Goal: Task Accomplishment & Management: Manage account settings

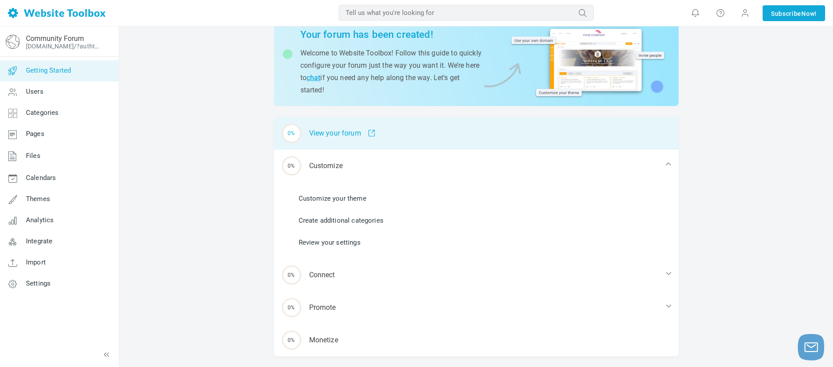
scroll to position [47, 0]
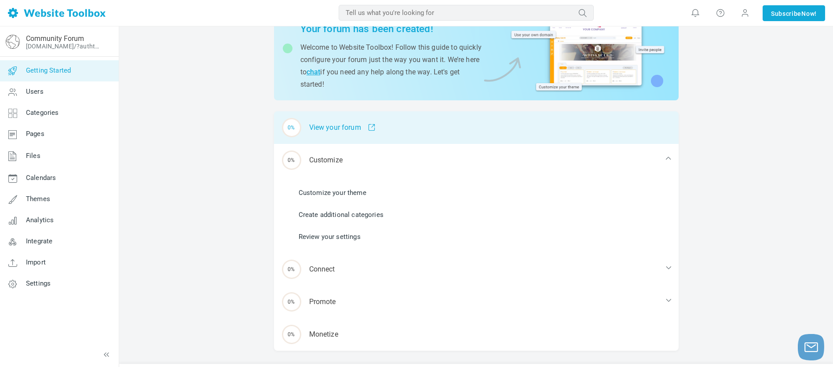
click at [372, 127] on span at bounding box center [368, 128] width 15 height 8
click at [0, 0] on body "Loading... MOST RELEVANT MOST RELEVANT Notifications You don't have any new not…" at bounding box center [416, 157] width 833 height 408
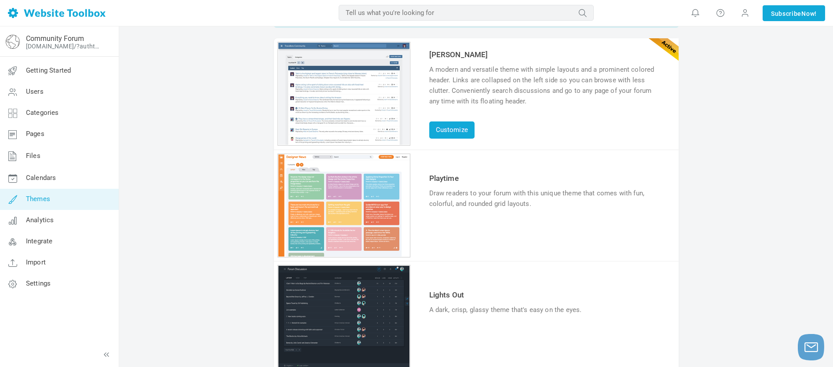
scroll to position [41, 0]
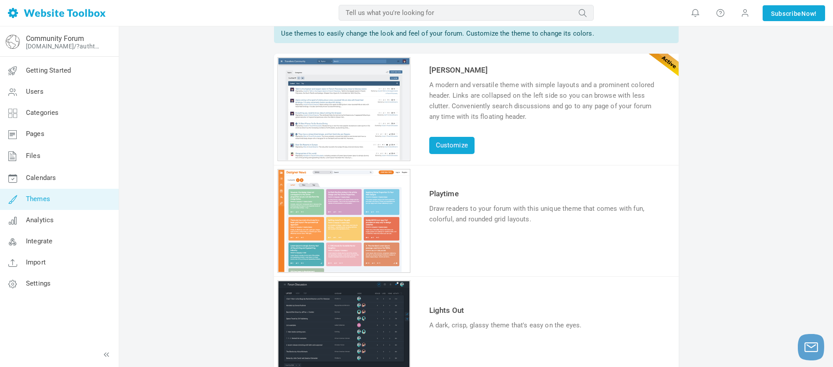
click at [462, 248] on link "Try & Customize" at bounding box center [461, 246] width 65 height 14
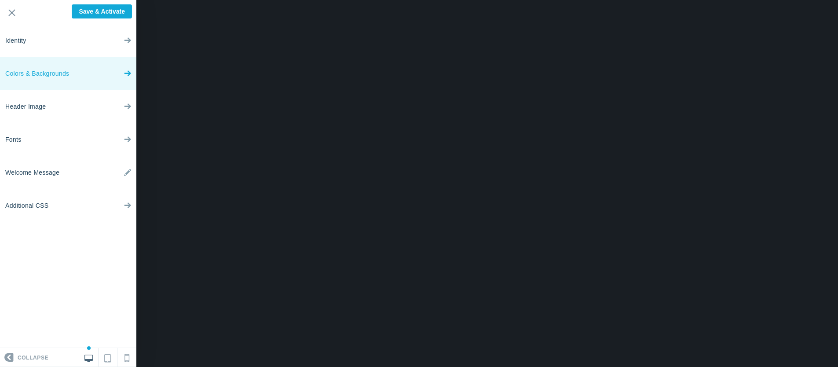
click at [46, 72] on span "Colors & Backgrounds" at bounding box center [37, 73] width 64 height 33
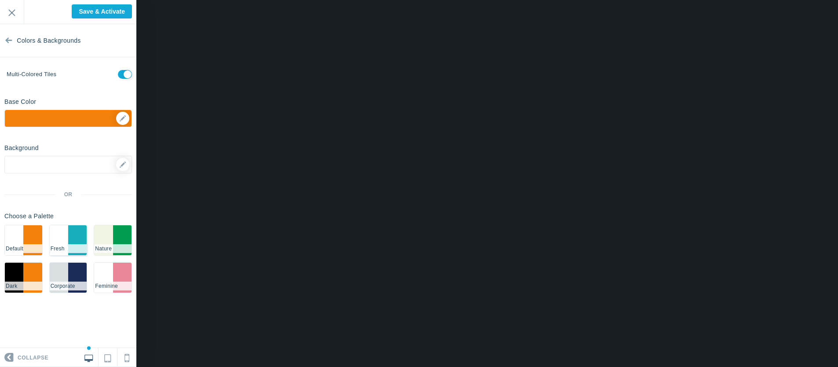
click at [71, 238] on li "#18AEBA" at bounding box center [77, 240] width 18 height 30
checkbox input "false"
click at [112, 235] on li "#f0f5e4" at bounding box center [103, 240] width 18 height 30
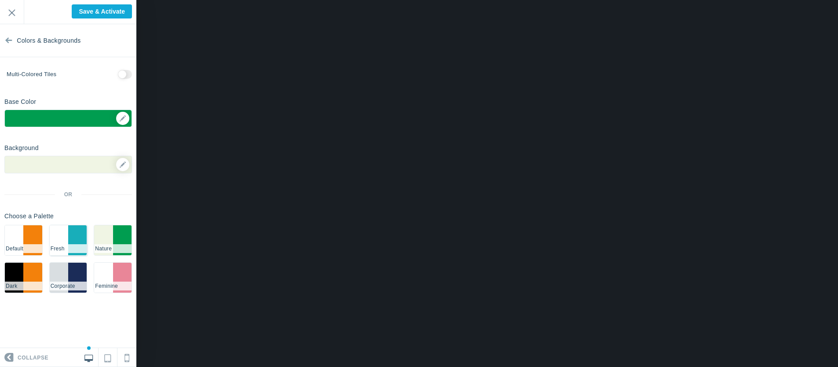
click at [70, 237] on li "#18AEBA" at bounding box center [77, 240] width 18 height 30
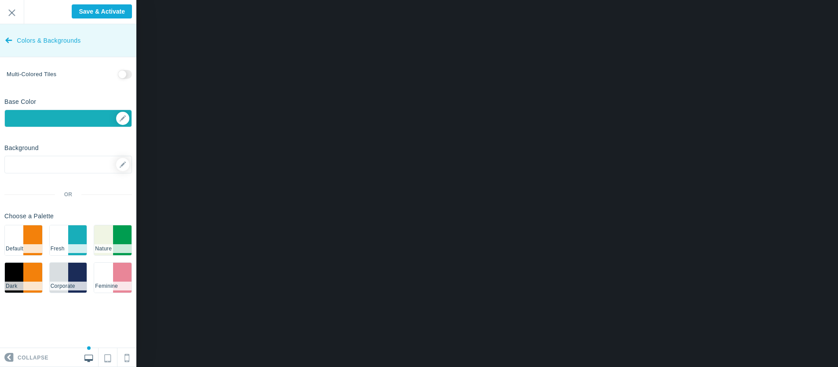
click at [9, 37] on icon at bounding box center [8, 38] width 7 height 33
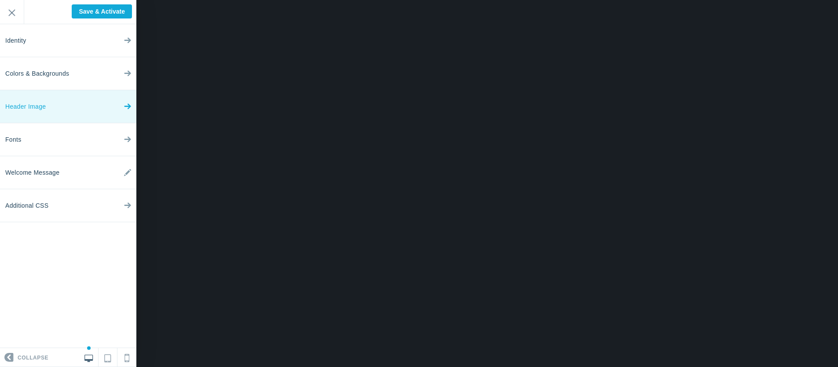
click at [45, 106] on span "Header Image" at bounding box center [25, 106] width 40 height 33
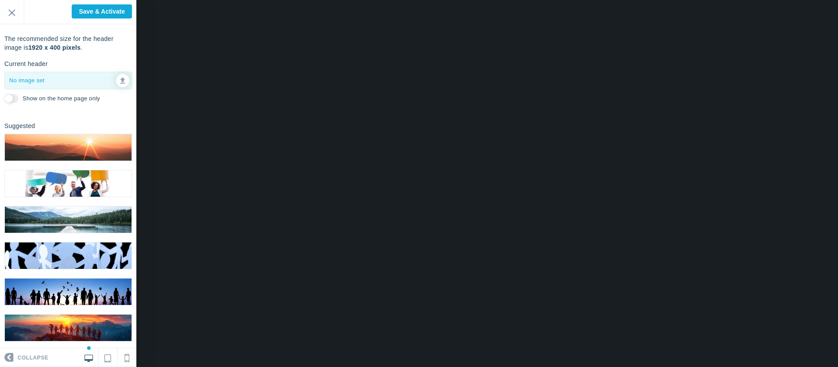
scroll to position [33, 0]
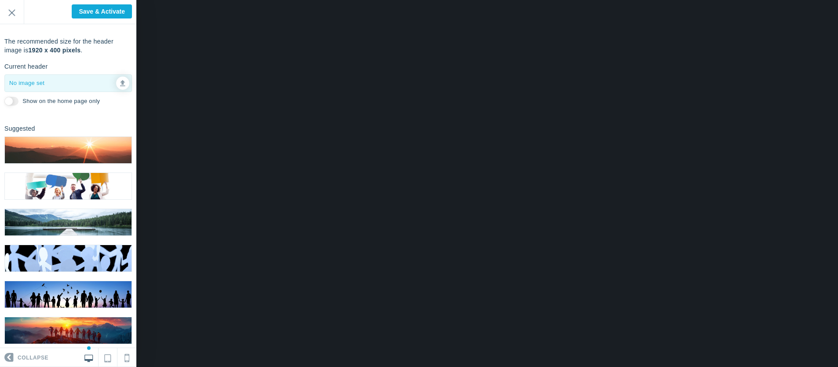
click at [52, 145] on img at bounding box center [68, 150] width 127 height 26
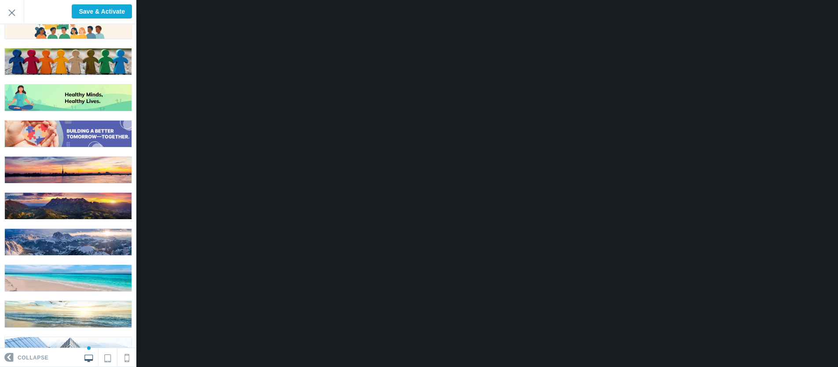
scroll to position [494, 0]
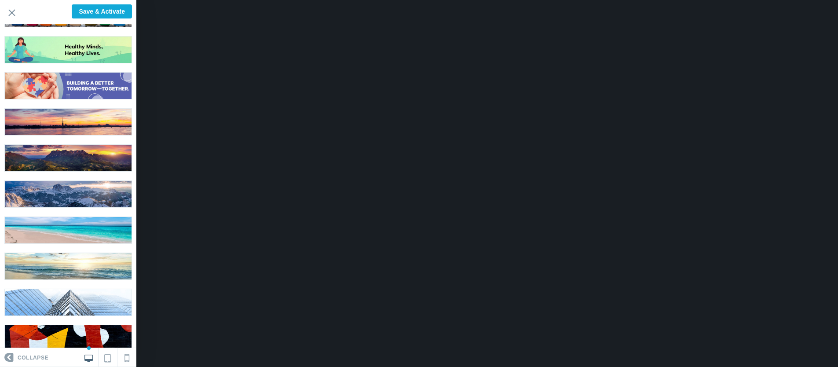
click at [52, 253] on img at bounding box center [68, 266] width 127 height 26
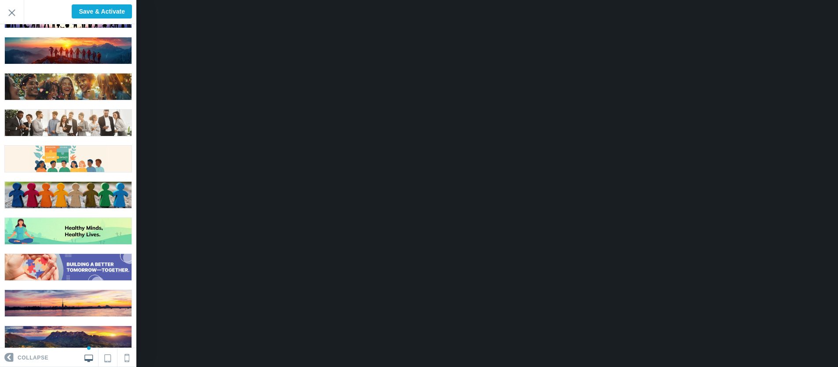
scroll to position [0, 0]
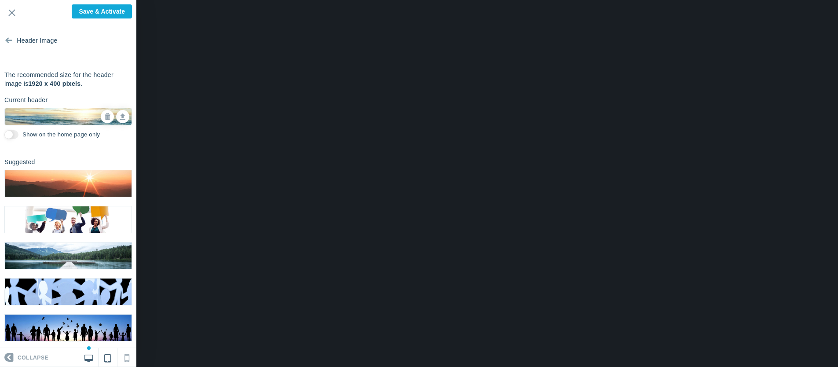
click at [108, 357] on icon at bounding box center [107, 356] width 7 height 11
click at [128, 358] on icon at bounding box center [126, 355] width 5 height 11
click at [88, 359] on icon at bounding box center [88, 357] width 8 height 8
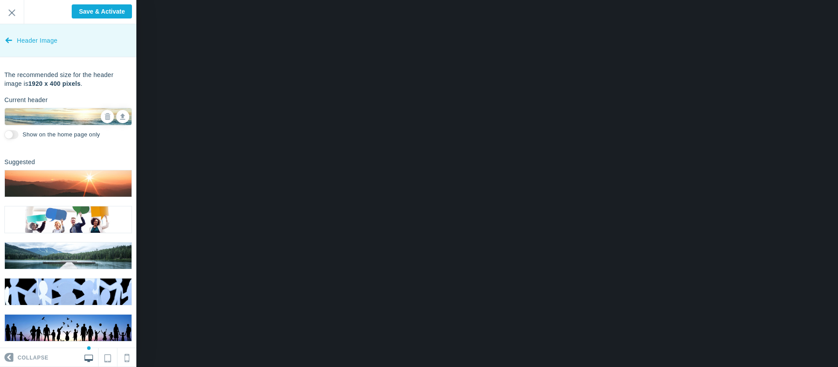
click at [11, 39] on icon at bounding box center [8, 38] width 7 height 33
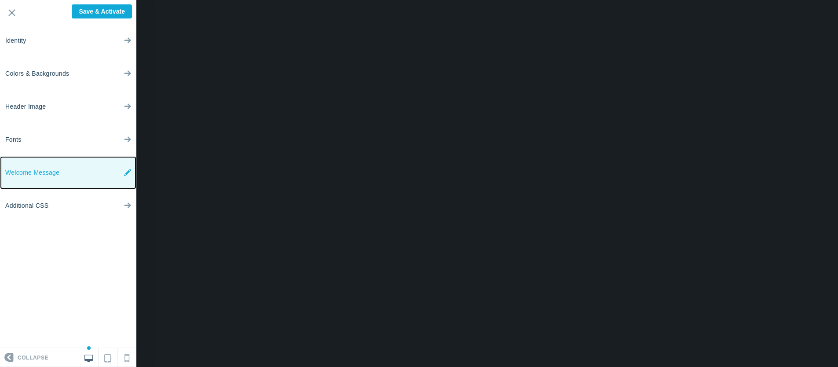
click at [26, 174] on span "Welcome Message" at bounding box center [32, 172] width 54 height 33
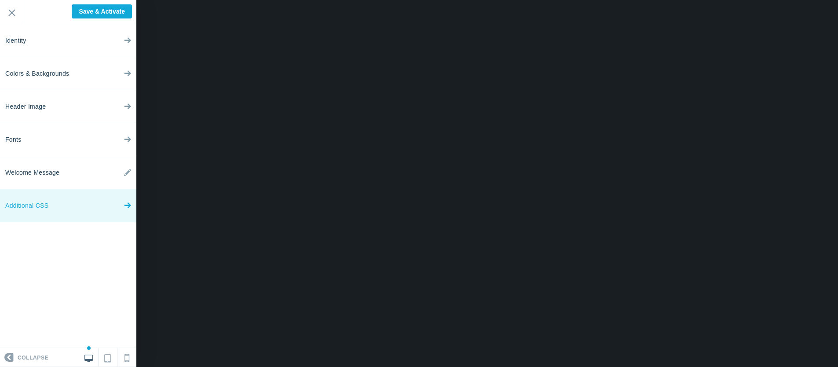
click at [33, 204] on span "Additional CSS" at bounding box center [26, 205] width 43 height 33
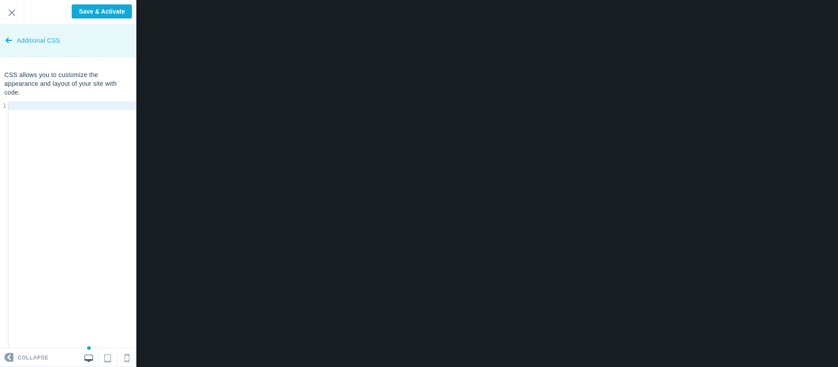
click at [8, 37] on icon at bounding box center [8, 38] width 7 height 33
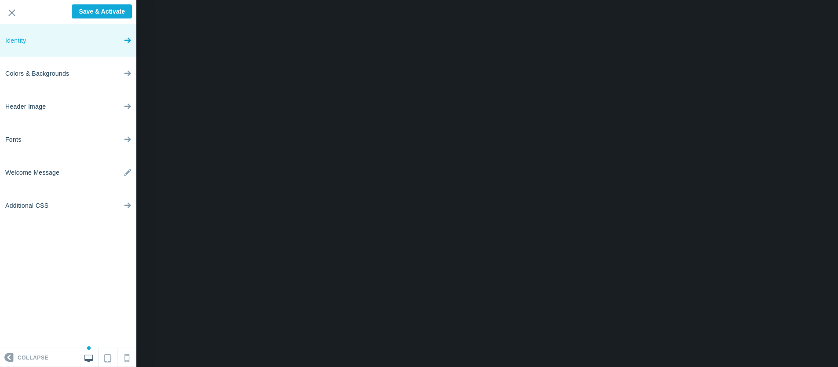
click at [8, 37] on span "Identity" at bounding box center [15, 40] width 21 height 33
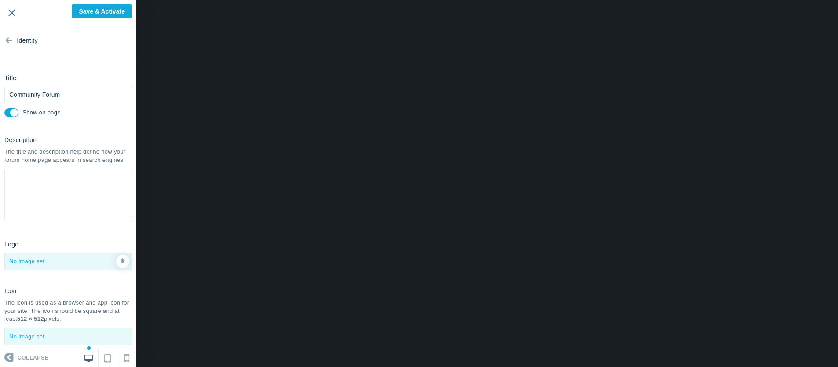
click at [11, 14] on input "Exit" at bounding box center [12, 12] width 24 height 24
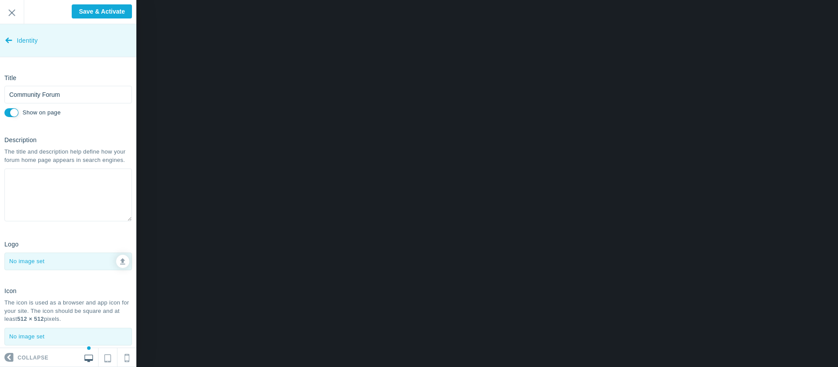
click at [7, 41] on icon at bounding box center [8, 38] width 7 height 33
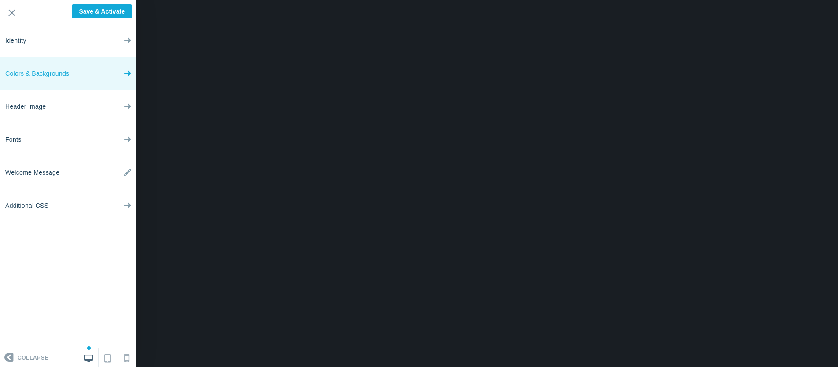
click at [27, 70] on span "Colors & Backgrounds" at bounding box center [37, 73] width 64 height 33
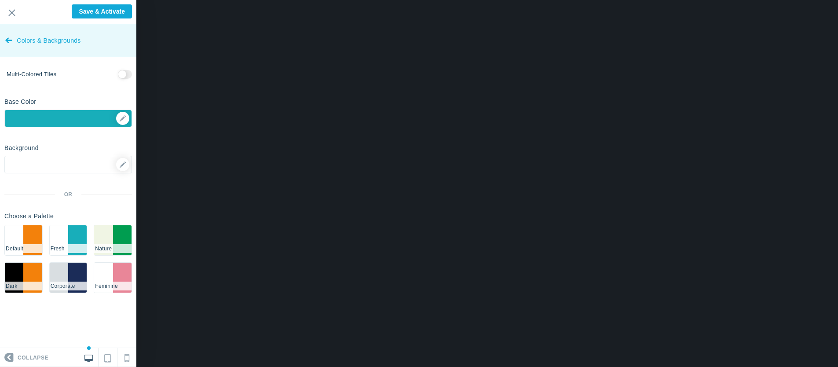
click at [22, 38] on span "Colors & Backgrounds" at bounding box center [49, 40] width 64 height 33
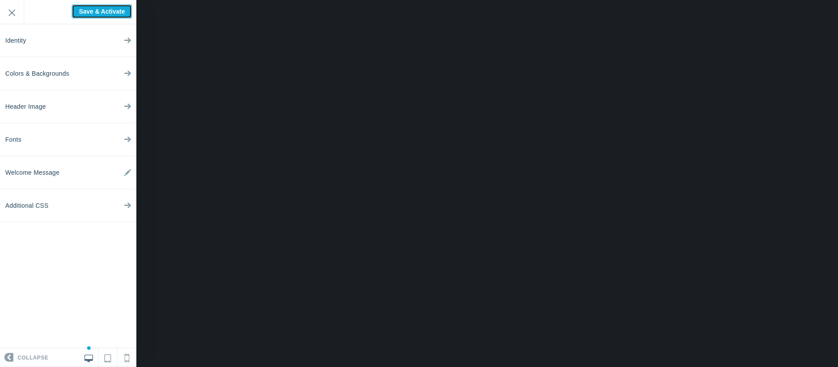
click at [90, 12] on input "Save & Activate" at bounding box center [102, 11] width 60 height 14
type input "Saving..."
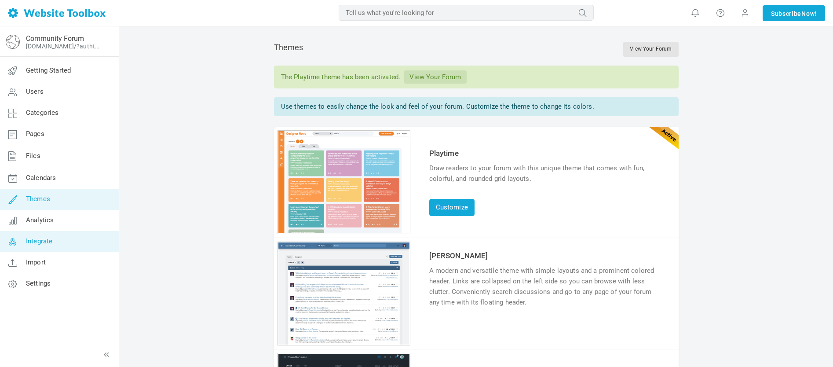
click at [38, 240] on span "Integrate" at bounding box center [39, 241] width 26 height 8
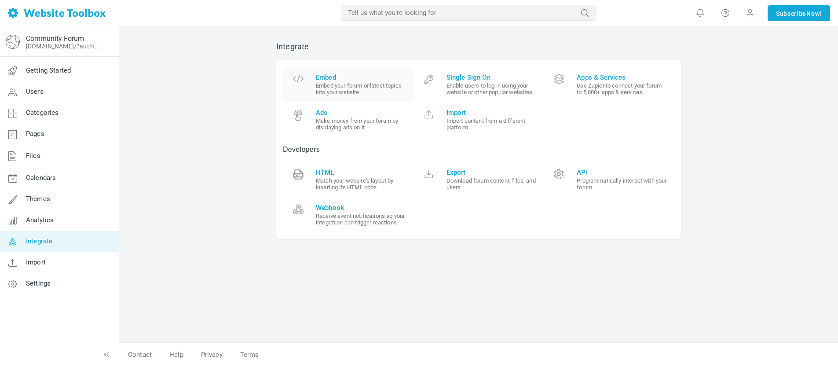
click at [336, 82] on small "Embed your forum or latest topics into your website" at bounding box center [361, 88] width 91 height 13
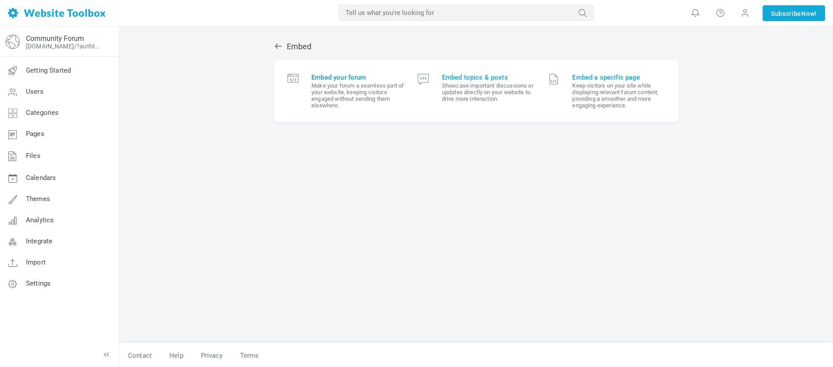
click at [345, 82] on small "Make your forum a seamless part of your website, keeping visitors engaged witho…" at bounding box center [357, 95] width 93 height 26
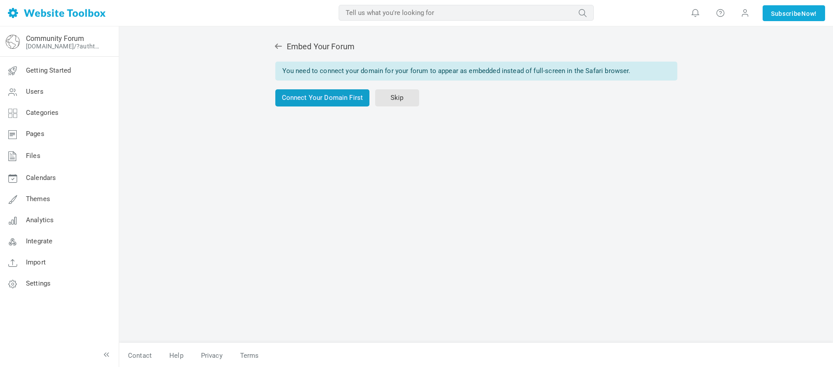
click at [340, 96] on link "Connect Your Domain First" at bounding box center [322, 97] width 95 height 17
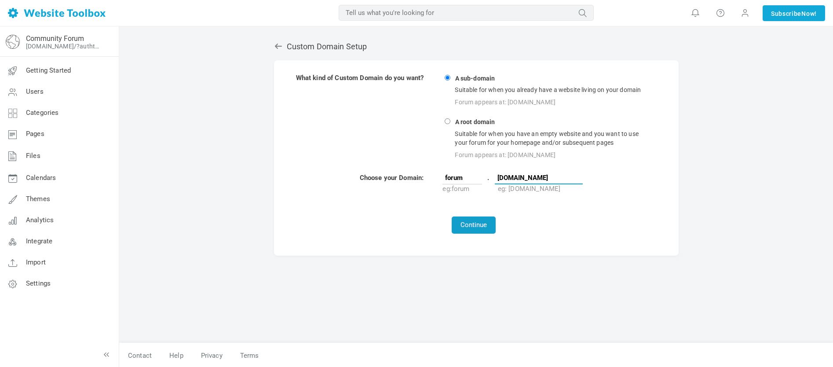
type input "[DOMAIN_NAME]"
click at [472, 223] on button "Continue" at bounding box center [474, 224] width 44 height 17
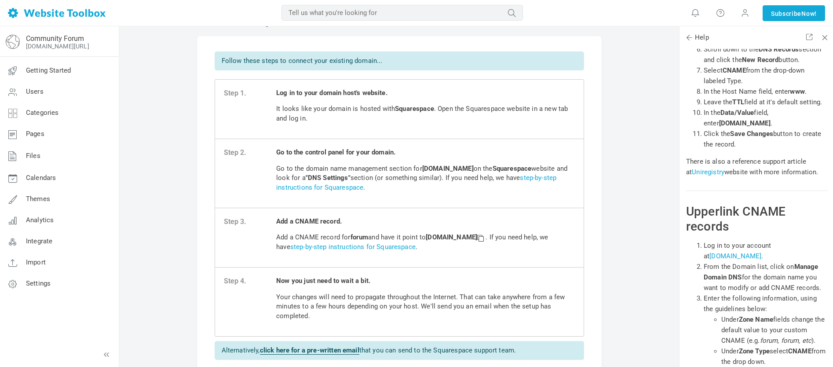
scroll to position [18539, 0]
drag, startPoint x: 705, startPoint y: 233, endPoint x: 740, endPoint y: 232, distance: 35.2
drag, startPoint x: 704, startPoint y: 232, endPoint x: 787, endPoint y: 233, distance: 83.1
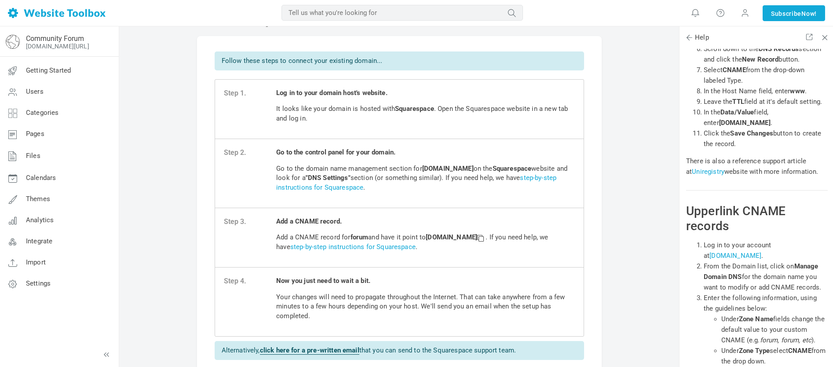
copy span "custom.websitetoolbox.com"
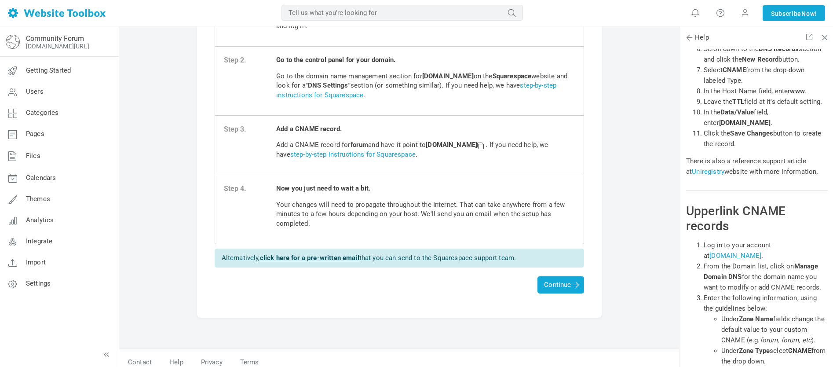
scroll to position [124, 0]
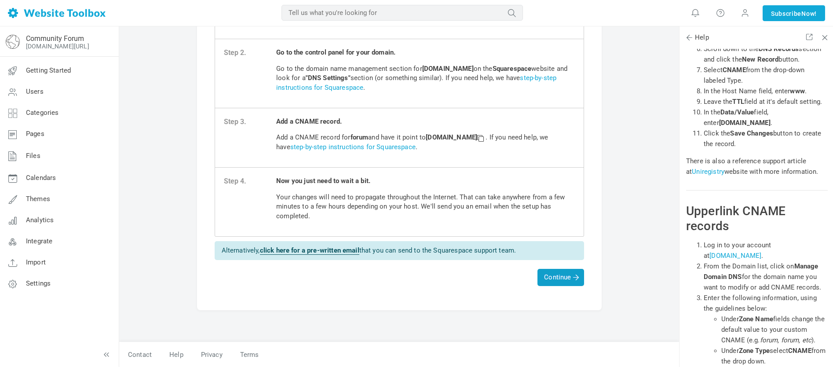
click at [562, 278] on span "Continue" at bounding box center [560, 277] width 33 height 8
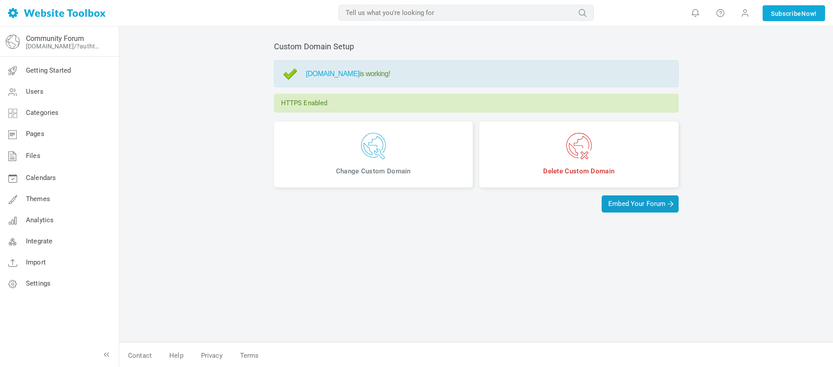
click at [638, 204] on span "Embed Your Forum" at bounding box center [639, 204] width 63 height 8
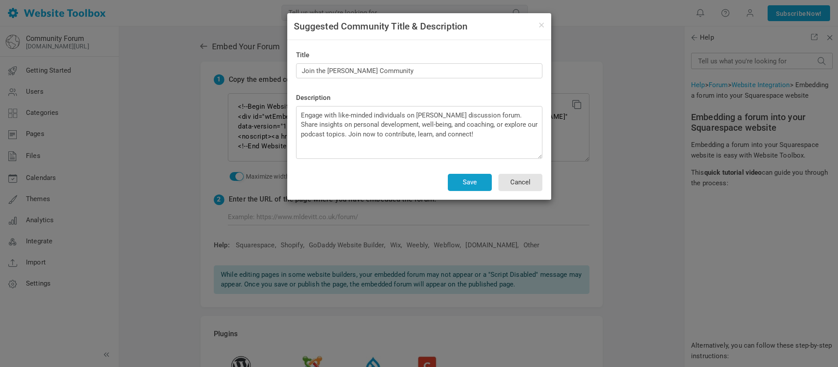
click at [472, 182] on button "Save" at bounding box center [470, 182] width 44 height 17
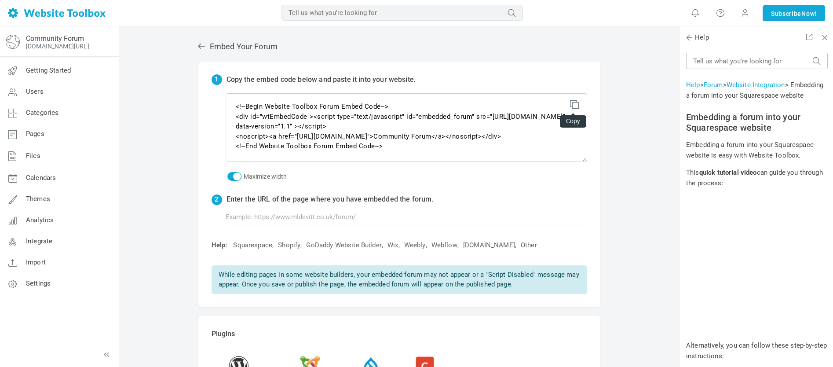
click at [576, 104] on icon at bounding box center [573, 103] width 6 height 6
click at [41, 282] on span "Settings" at bounding box center [38, 283] width 25 height 8
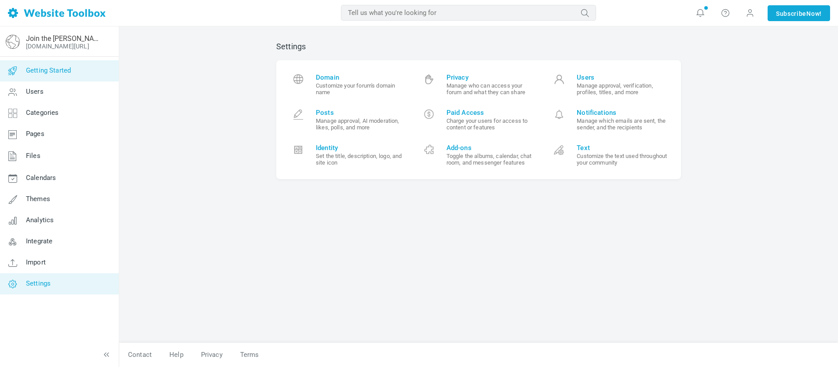
click at [41, 69] on span "Getting Started" at bounding box center [48, 70] width 45 height 8
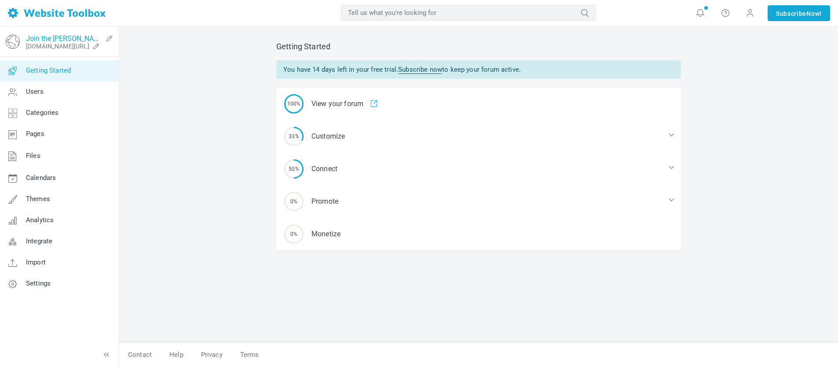
click at [54, 38] on link "Join the [PERSON_NAME] Community" at bounding box center [64, 38] width 77 height 8
click at [110, 37] on icon at bounding box center [109, 38] width 14 height 7
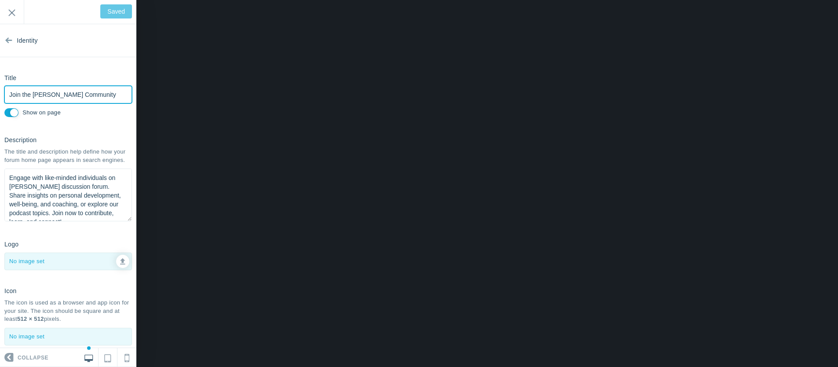
drag, startPoint x: 94, startPoint y: 95, endPoint x: -3, endPoint y: 96, distance: 96.7
click at [0, 0] on html "Loading... Loading... Collapse Identity Colors & Backgrounds Header Image Fonts…" at bounding box center [419, 0] width 838 height 0
type input "J"
type input "Save"
type input "Join The Wellbeing Portal"
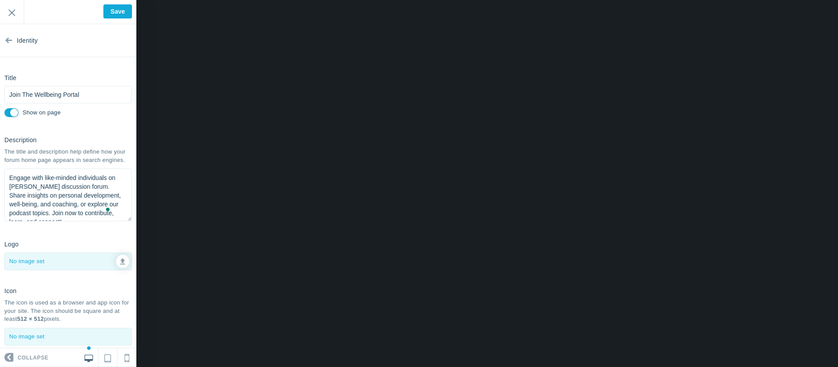
drag, startPoint x: 50, startPoint y: 194, endPoint x: 18, endPoint y: 192, distance: 32.2
click at [18, 192] on textarea "Engage with like-minded individuals on ML Devitt's discussion forum. Share insi…" at bounding box center [68, 194] width 128 height 53
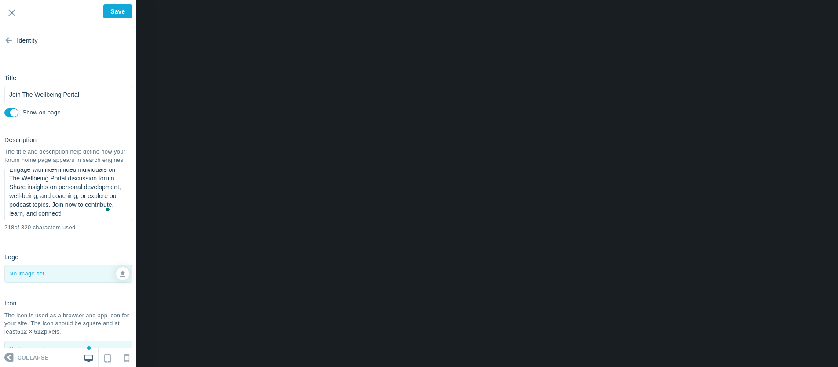
scroll to position [7, 0]
click at [29, 196] on textarea "Engage with like-minded individuals on ML Devitt's discussion forum. Share insi…" at bounding box center [68, 194] width 128 height 53
drag, startPoint x: 53, startPoint y: 224, endPoint x: 31, endPoint y: 224, distance: 22.0
click at [31, 221] on textarea "Engage with like-minded individuals on ML Devitt's discussion forum. Share insi…" at bounding box center [68, 194] width 128 height 53
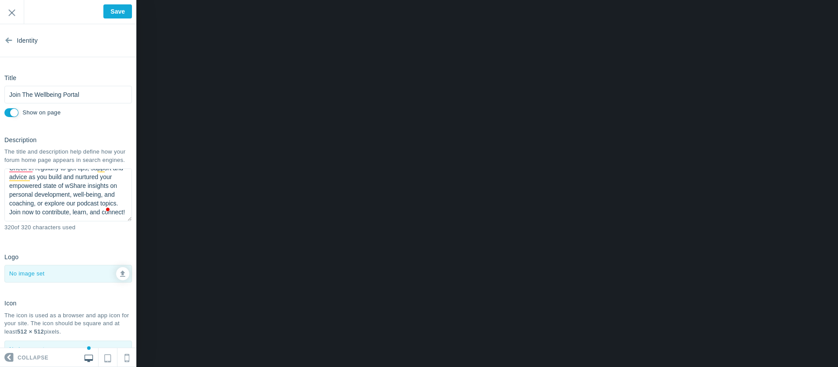
click at [51, 185] on textarea "Engage with like-minded individuals on ML Devitt's discussion forum. Share insi…" at bounding box center [68, 194] width 128 height 53
drag, startPoint x: 77, startPoint y: 196, endPoint x: 87, endPoint y: 174, distance: 24.0
click at [77, 195] on textarea "Engage with like-minded individuals on ML Devitt's discussion forum. Share insi…" at bounding box center [68, 194] width 128 height 53
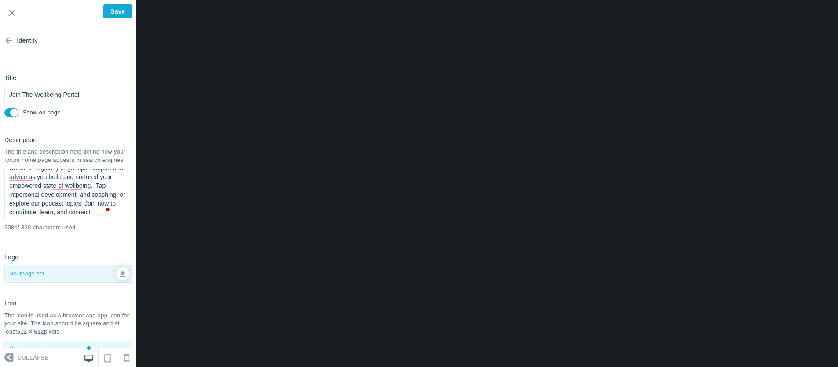
click at [50, 193] on textarea "Engage with like-minded individuals on ML Devitt's discussion forum. Share insi…" at bounding box center [68, 194] width 128 height 53
drag, startPoint x: 85, startPoint y: 194, endPoint x: 104, endPoint y: 164, distance: 35.4
click at [86, 193] on textarea "Engage with like-minded individuals on ML Devitt's discussion forum. Share insi…" at bounding box center [68, 194] width 128 height 53
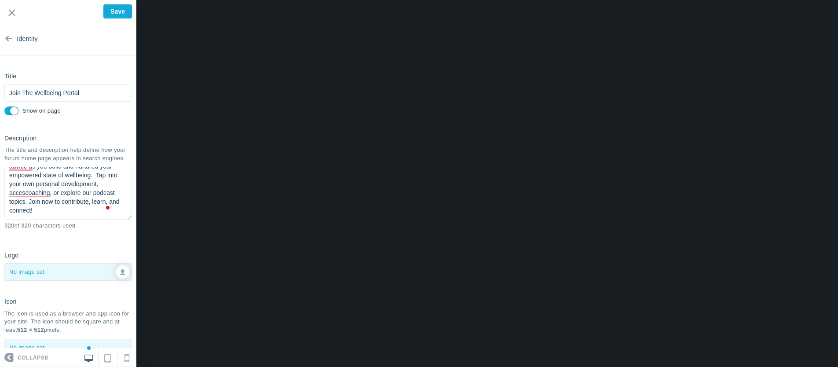
drag, startPoint x: 94, startPoint y: 201, endPoint x: 62, endPoint y: 202, distance: 31.3
click at [62, 202] on textarea "Engage with like-minded individuals on ML Devitt's discussion forum. Share insi…" at bounding box center [68, 193] width 128 height 53
click at [9, 219] on textarea "Engage with like-minded individuals on ML Devitt's discussion forum. Share insi…" at bounding box center [68, 193] width 128 height 53
type textarea "Engage with like-minded individuals on The Wellbeing Portal discussion forum. C…"
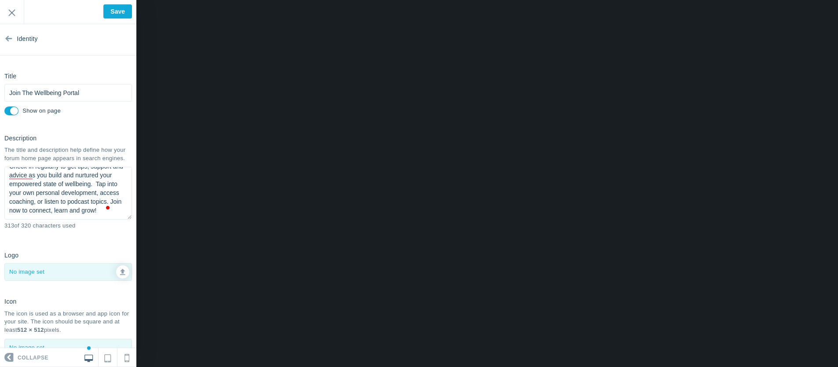
click at [61, 251] on section "Identity Title Join The Wellbeing Portal Please fill out this field. Show on pa…" at bounding box center [68, 186] width 136 height 324
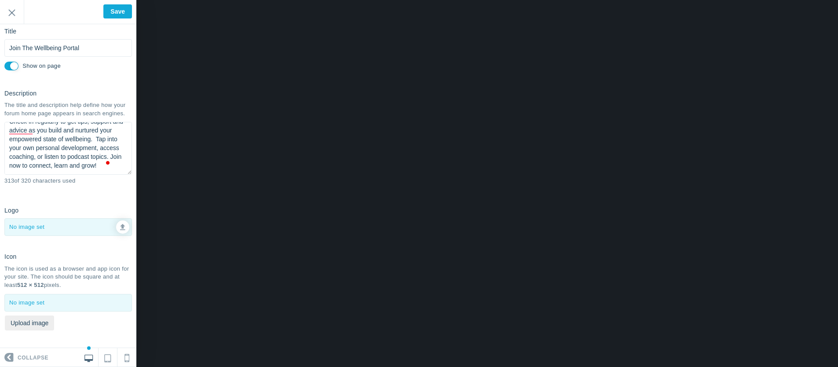
scroll to position [55, 0]
click at [120, 226] on icon at bounding box center [122, 225] width 5 height 6
type input "C:\fakepath\Colorful Abstract Infinity Symbol Logo.png"
click at [34, 322] on button "Upload image" at bounding box center [29, 322] width 49 height 15
type input "C:\fakepath\The Wellbeing Portal (32 x 32 in).png"
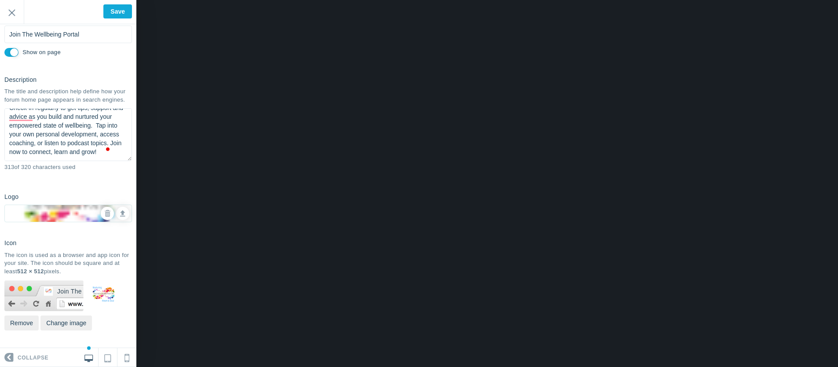
scroll to position [69, 0]
click at [117, 11] on input "Save" at bounding box center [117, 11] width 29 height 14
type input "Saved"
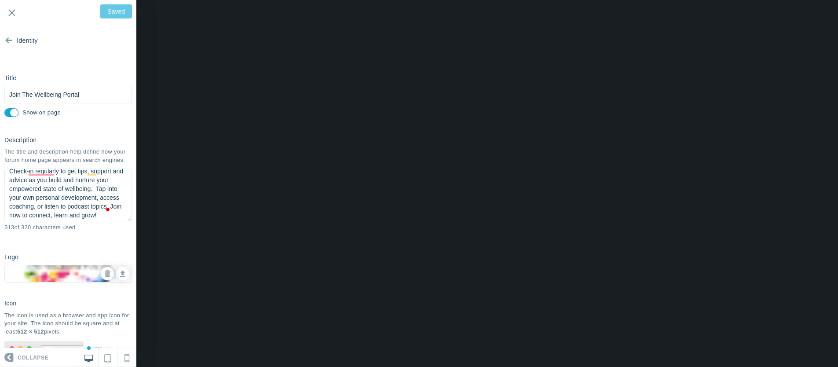
scroll to position [0, 0]
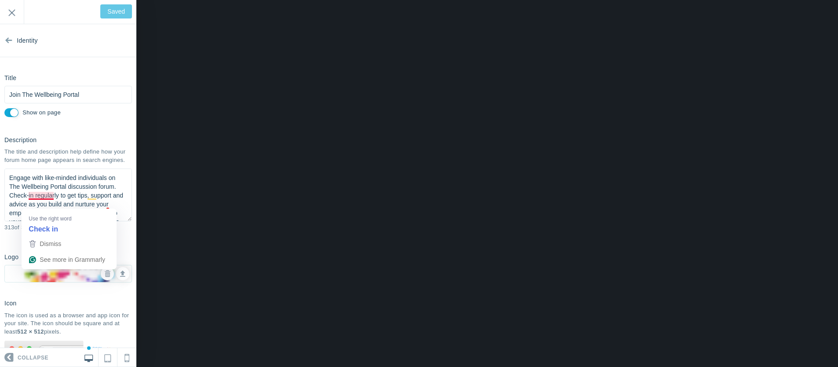
click at [40, 202] on textarea "Engage with like-minded individuals on ML Devitt's discussion forum. Share insi…" at bounding box center [68, 194] width 128 height 53
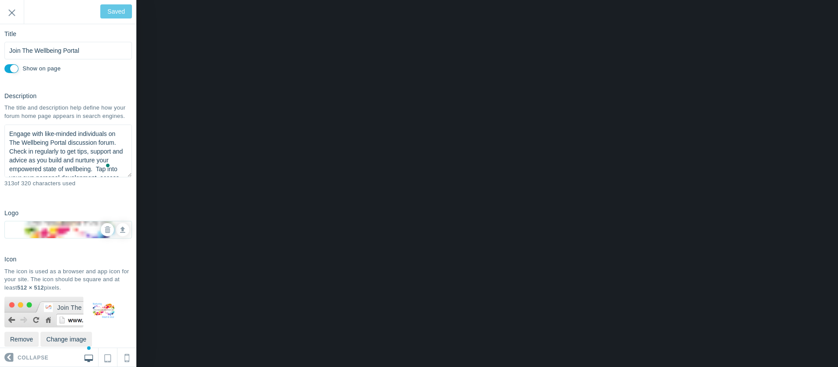
scroll to position [69, 0]
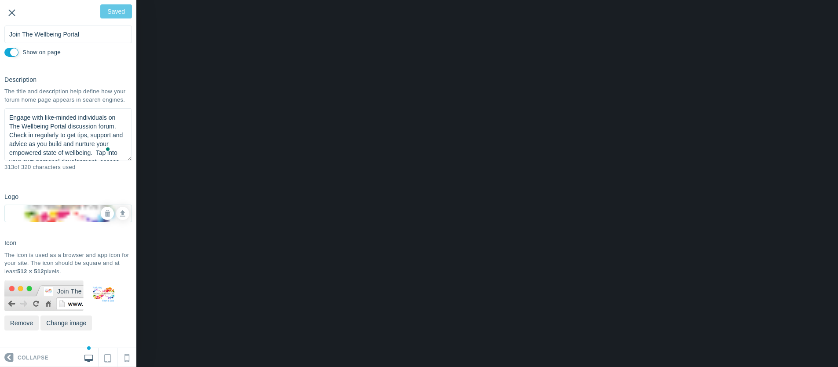
type textarea "Engage with like-minded individuals on The Wellbeing Portal discussion forum. C…"
click at [13, 12] on input "Exit" at bounding box center [12, 12] width 24 height 24
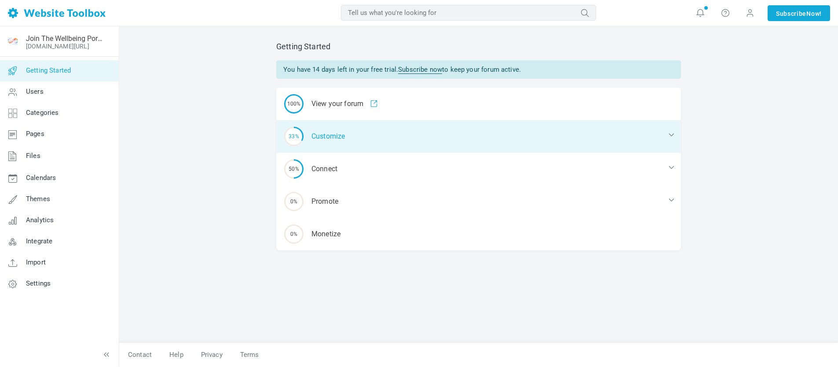
click at [672, 134] on icon at bounding box center [671, 134] width 9 height 9
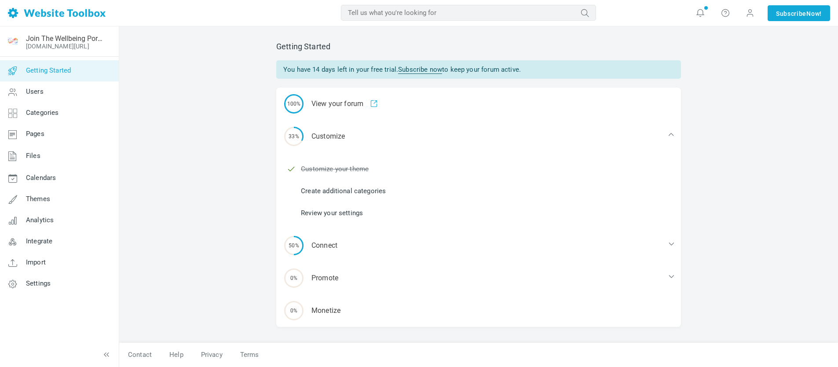
click at [343, 190] on link "Create additional categories" at bounding box center [343, 191] width 85 height 10
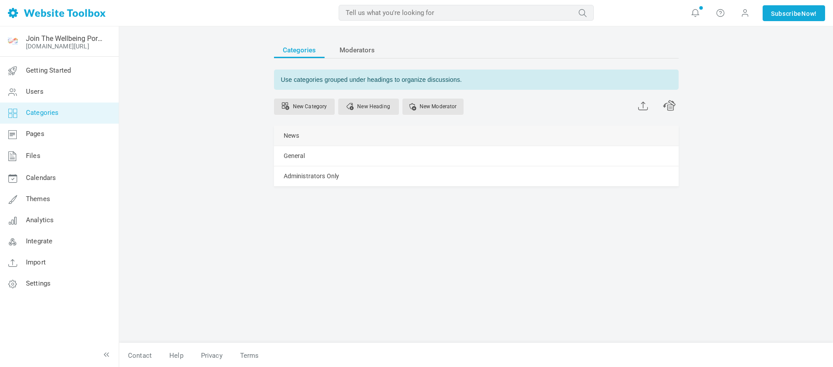
click at [0, 0] on span at bounding box center [0, 0] width 0 height 0
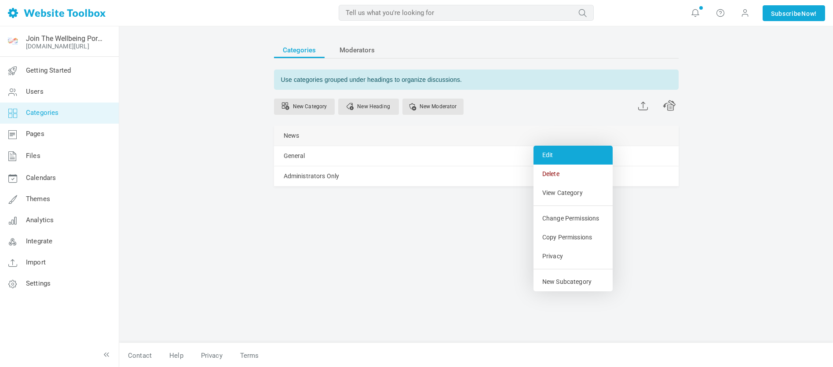
click at [550, 154] on link "Edit" at bounding box center [572, 155] width 79 height 19
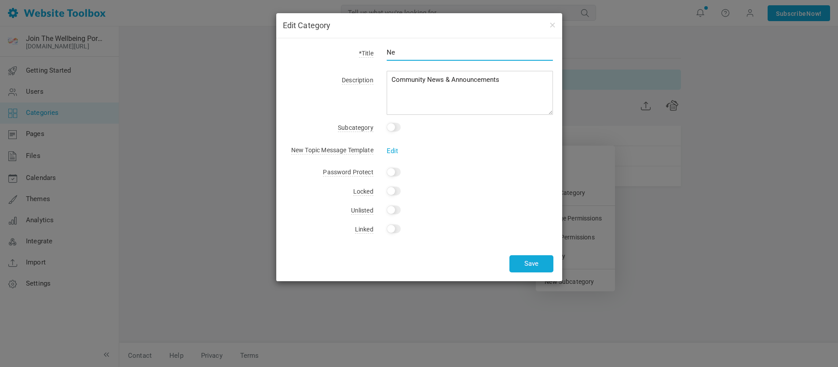
type input "N"
type input "Daily Top Tips"
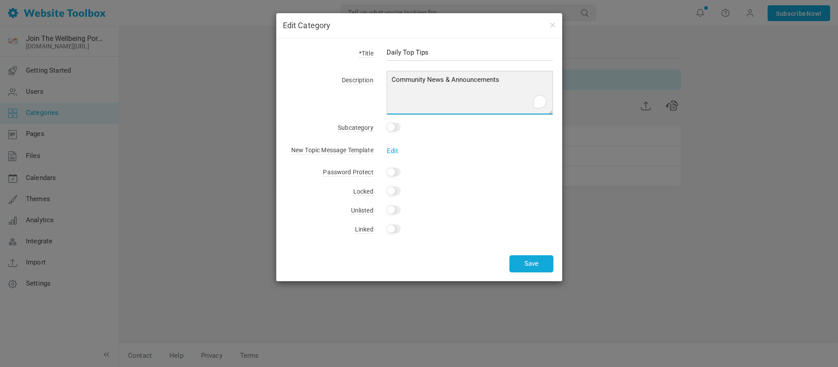
drag, startPoint x: 502, startPoint y: 79, endPoint x: 392, endPoint y: 78, distance: 109.9
click at [392, 78] on textarea "Community News & Announcements" at bounding box center [469, 93] width 167 height 44
type textarea "Daily snippets to guide and support you along your empowered wellbeing journey!"
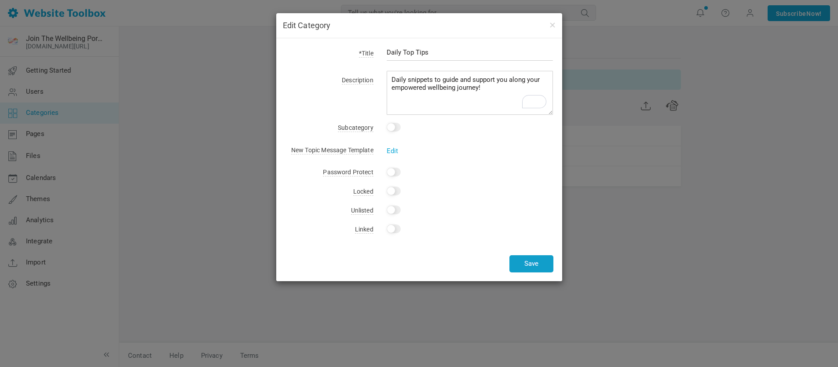
click at [539, 264] on button "Save" at bounding box center [531, 263] width 44 height 17
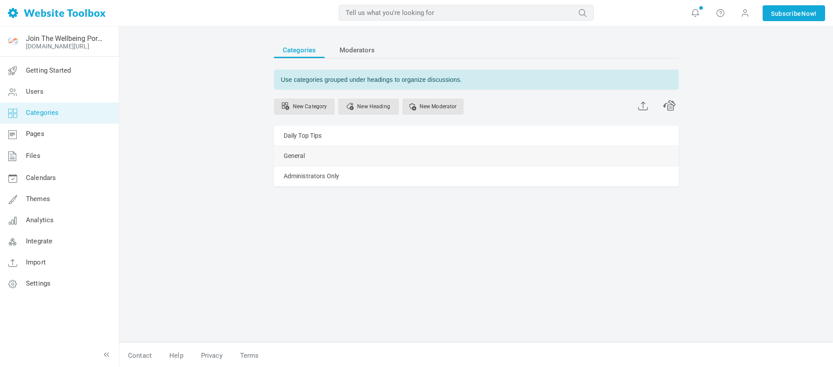
click at [0, 0] on span at bounding box center [0, 0] width 0 height 0
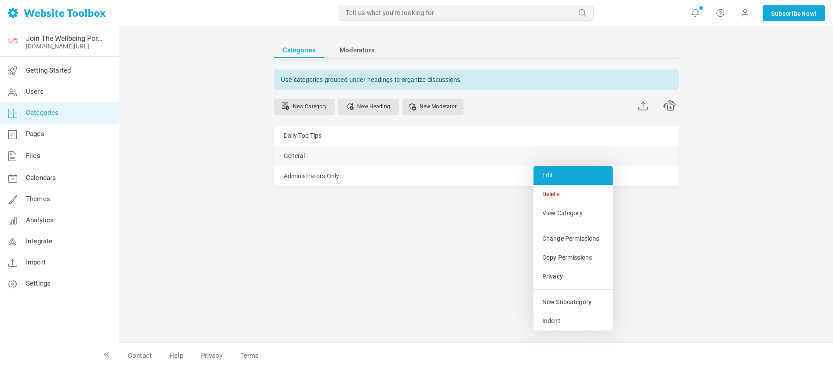
click at [555, 175] on link "Edit" at bounding box center [572, 175] width 79 height 19
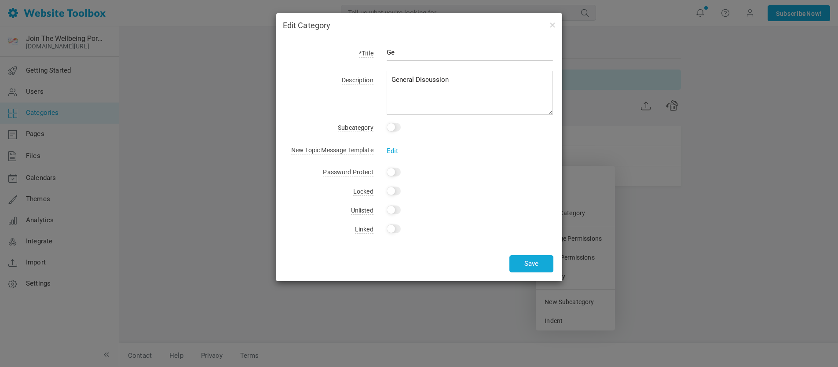
type input "G"
type input "Wellbeing"
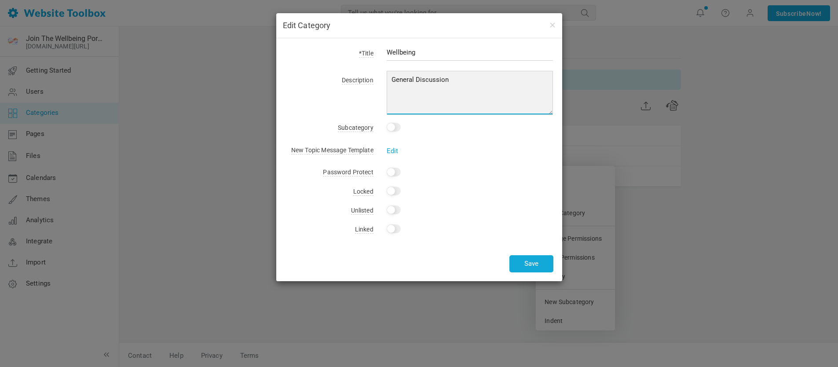
click at [449, 80] on textarea "General Discussion" at bounding box center [469, 93] width 167 height 44
type textarea "G"
type textarea "C"
type textarea "Explore and reflect on what areas of your life you would like to improve and fe…"
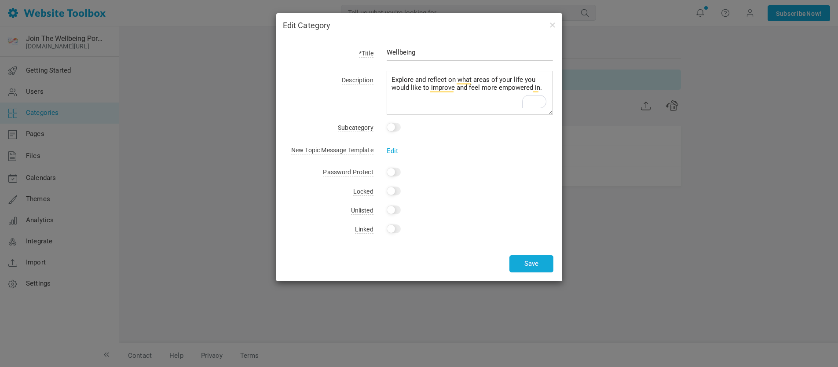
click at [392, 127] on input "checkbox" at bounding box center [393, 127] width 14 height 9
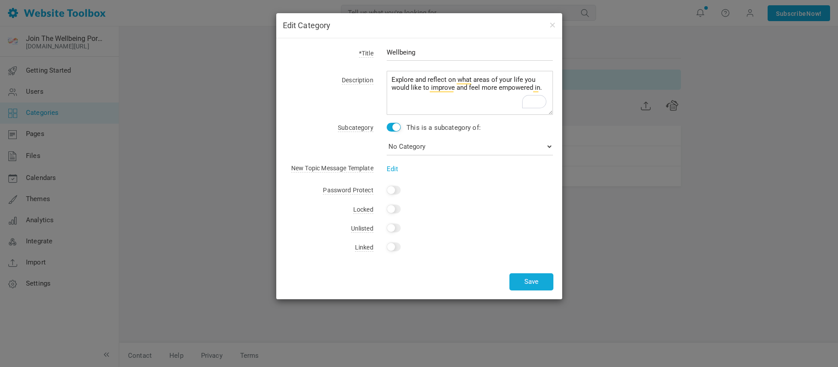
click at [395, 128] on input "checkbox" at bounding box center [393, 127] width 14 height 9
checkbox input "false"
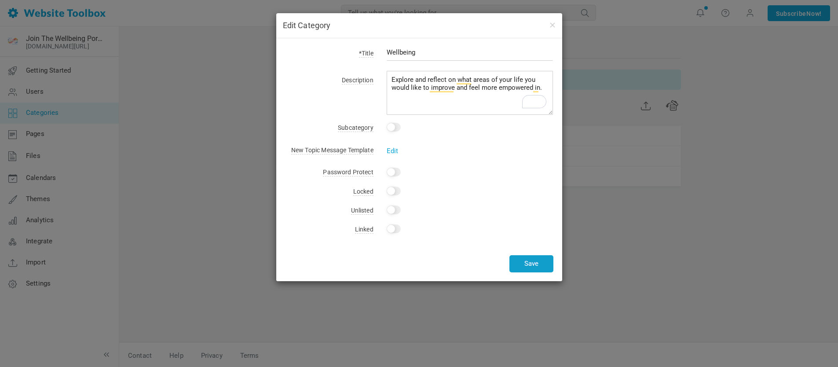
click at [533, 263] on button "Save" at bounding box center [531, 263] width 44 height 17
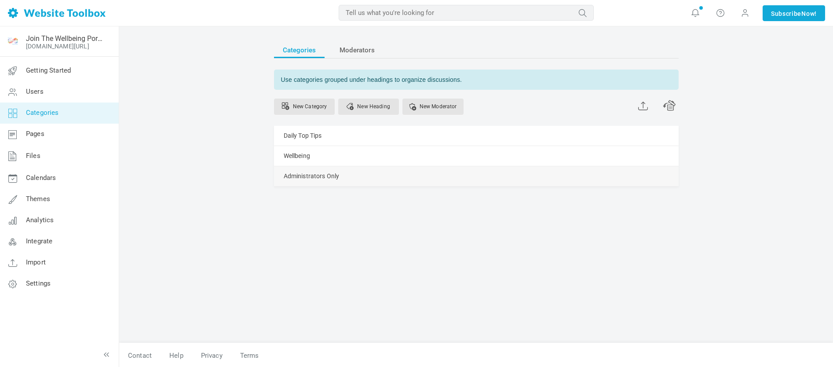
click at [0, 0] on span at bounding box center [0, 0] width 0 height 0
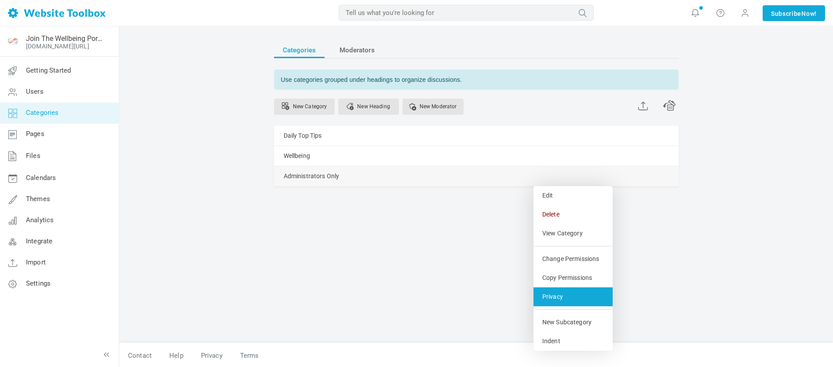
click at [557, 297] on link "Privacy" at bounding box center [572, 296] width 79 height 19
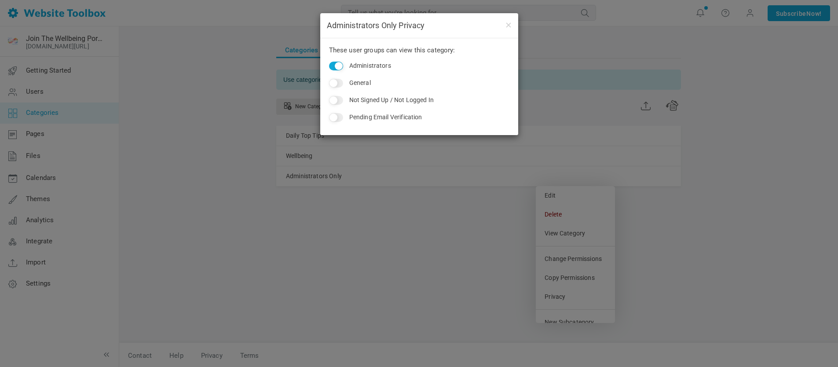
click at [195, 155] on div "Administrators Only Privacy These user groups can view this category: Administr…" at bounding box center [419, 183] width 838 height 367
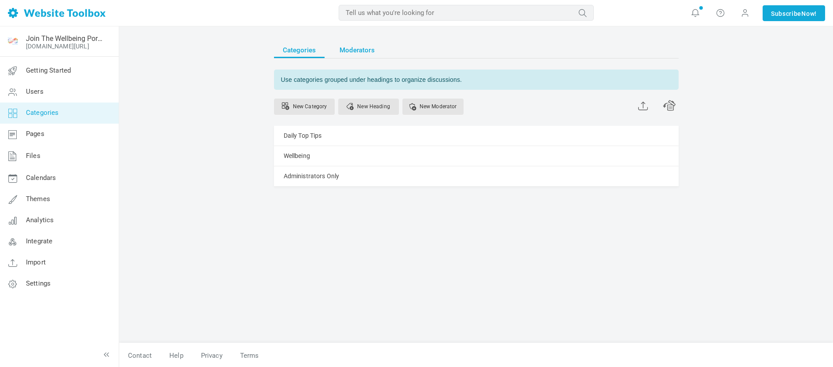
click at [361, 50] on span "Moderators" at bounding box center [356, 50] width 35 height 16
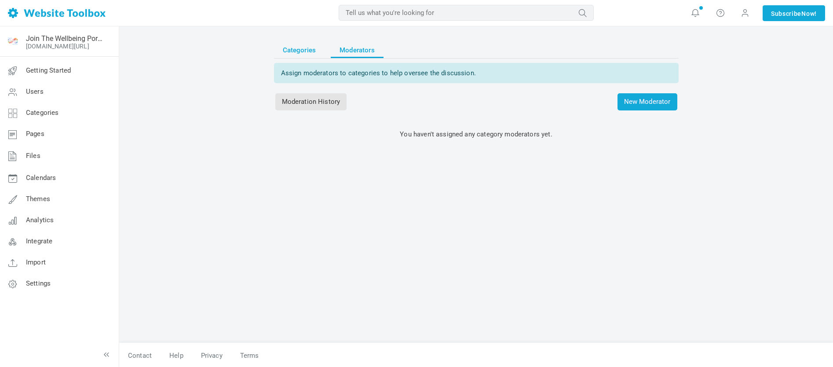
click at [294, 50] on span "Categories" at bounding box center [299, 50] width 33 height 16
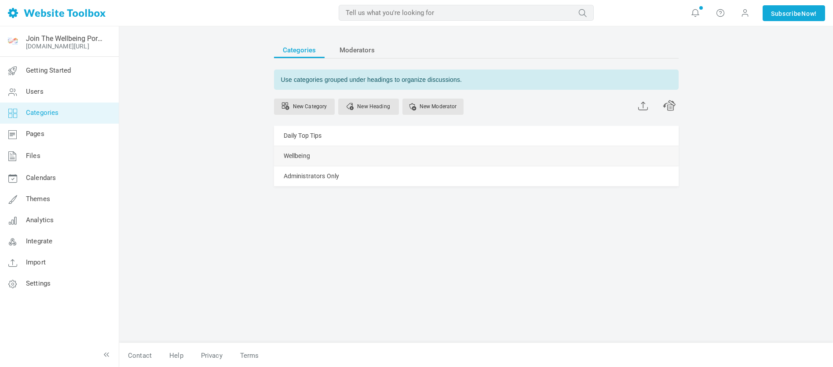
click at [0, 0] on link "Manage" at bounding box center [0, 0] width 0 height 0
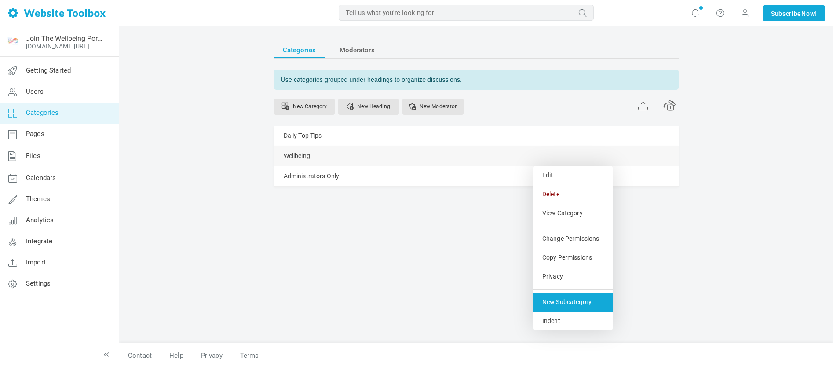
click at [567, 301] on link "New Subcategory" at bounding box center [572, 301] width 79 height 19
select select "989085"
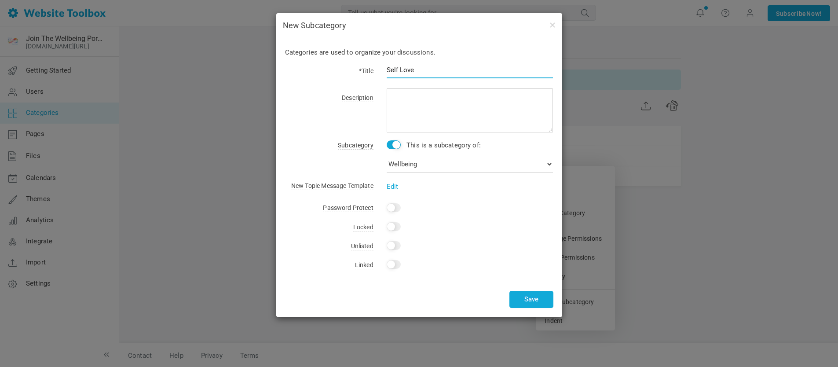
type input "Self Love"
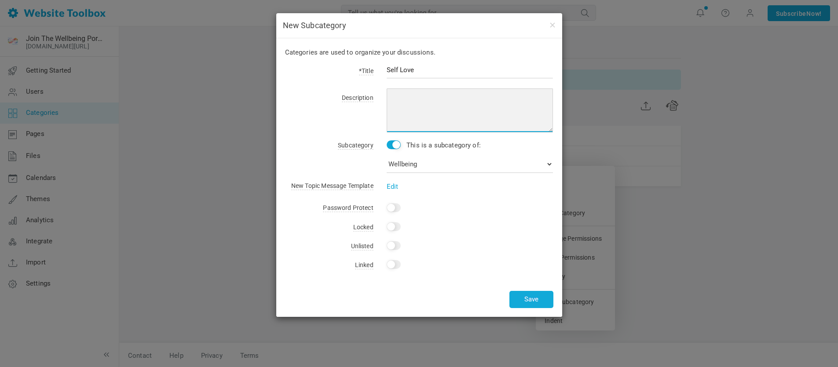
click at [397, 95] on textarea at bounding box center [469, 110] width 167 height 44
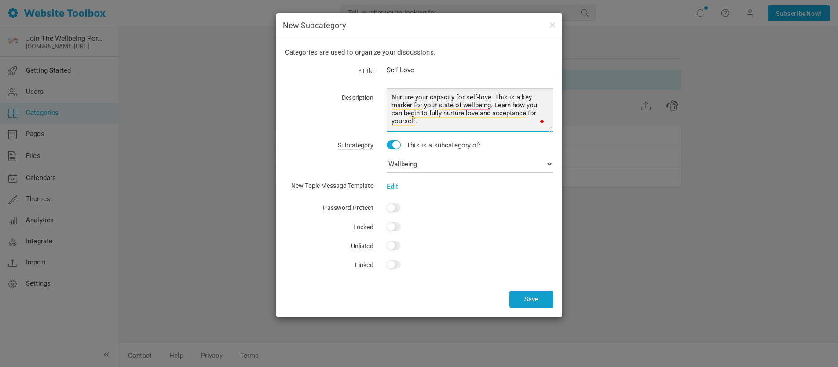
type textarea "Nurture your capacity for self-love. This is a key marker for your state of wel…"
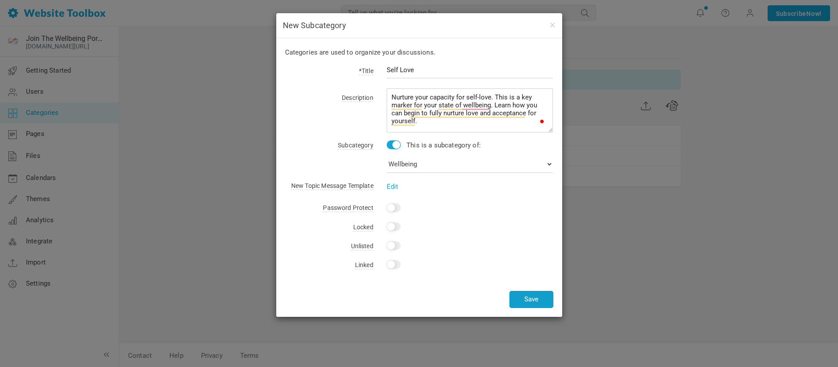
click at [526, 300] on button "Save" at bounding box center [531, 299] width 44 height 17
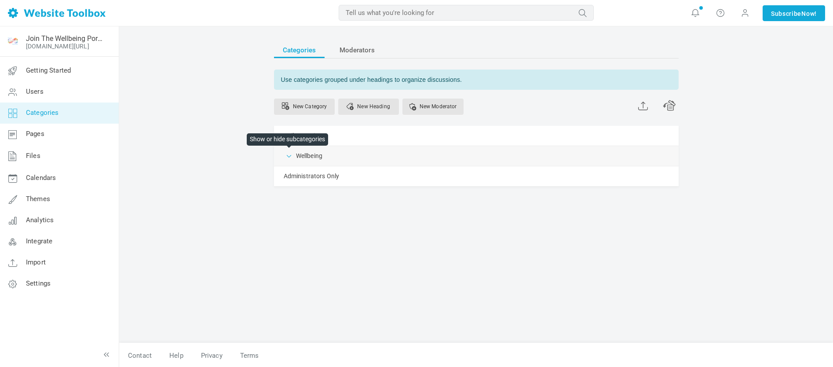
click at [290, 157] on span at bounding box center [289, 155] width 9 height 9
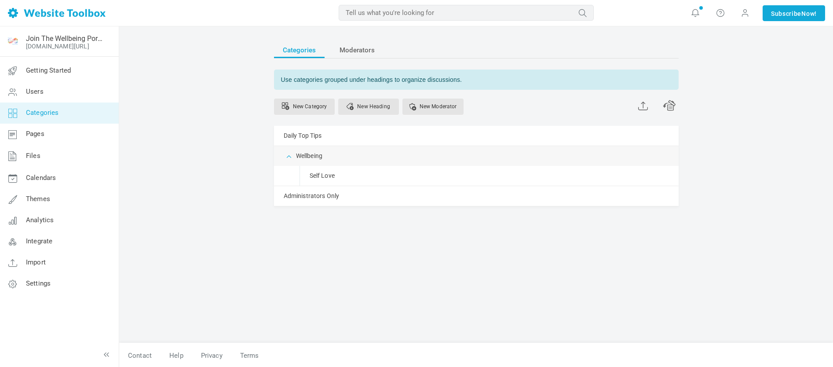
click at [289, 157] on span at bounding box center [289, 155] width 9 height 9
click at [0, 0] on link "Manage" at bounding box center [0, 0] width 0 height 0
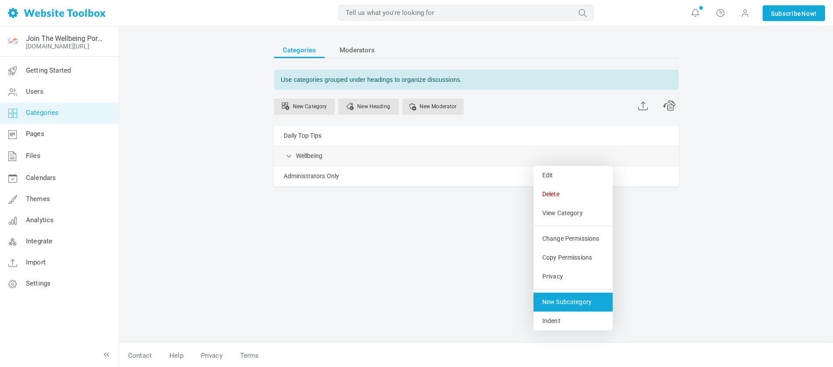
click at [567, 303] on link "New Subcategory" at bounding box center [572, 301] width 79 height 19
select select "989085"
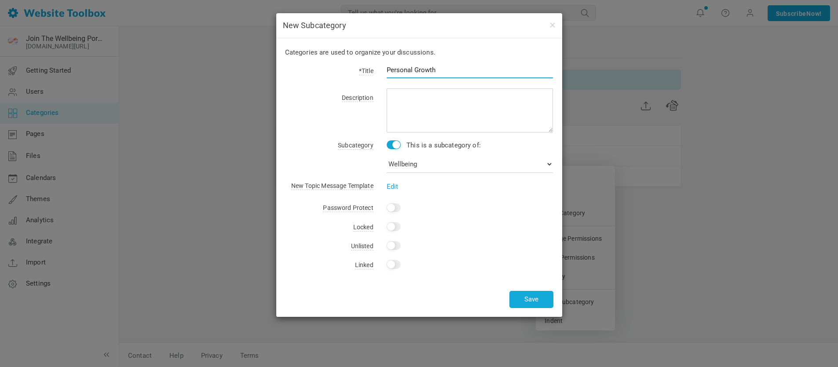
type input "Personal Growth"
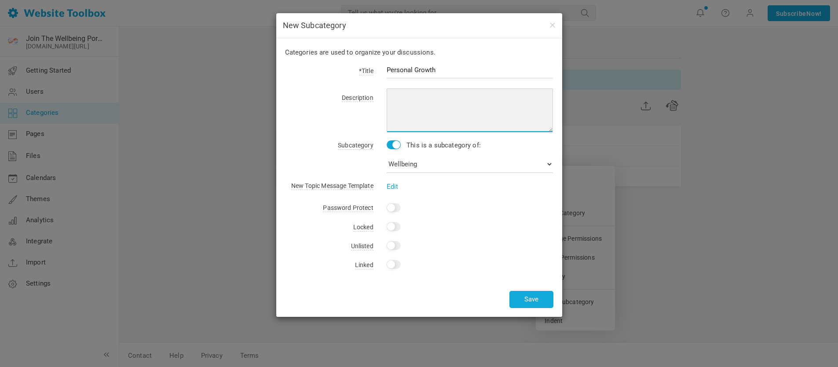
click at [399, 96] on textarea at bounding box center [469, 110] width 167 height 44
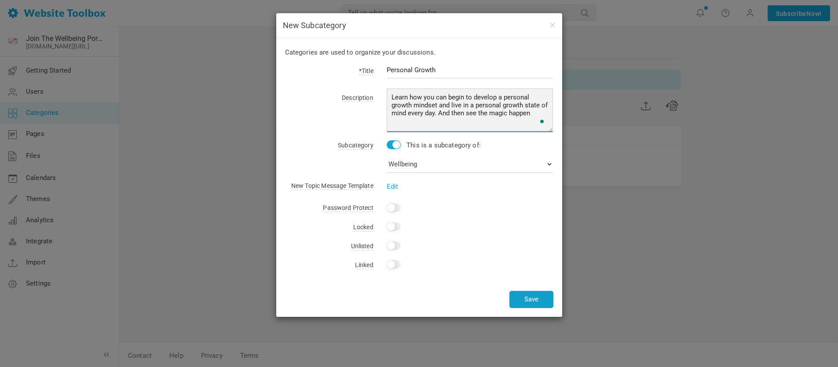
type textarea "Learn how you can begin to develop a personal growth mindset and live in a pers…"
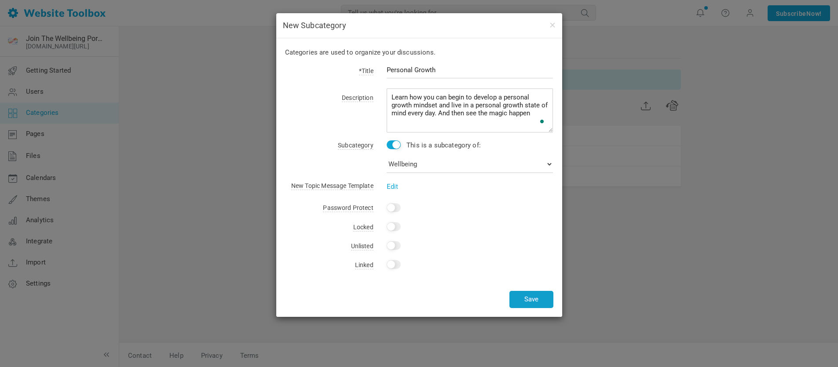
click at [535, 299] on button "Save" at bounding box center [531, 299] width 44 height 17
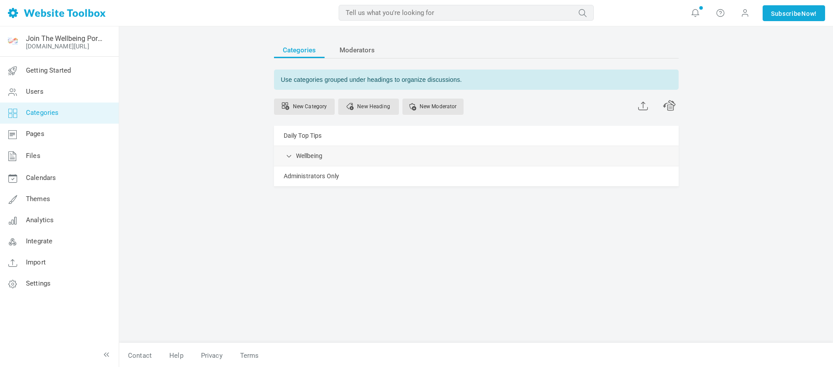
click at [0, 0] on link "Manage" at bounding box center [0, 0] width 0 height 0
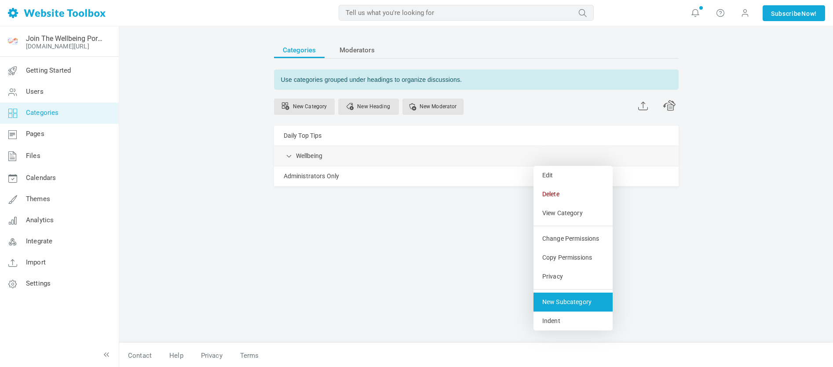
click at [570, 300] on link "New Subcategory" at bounding box center [572, 301] width 79 height 19
select select "989085"
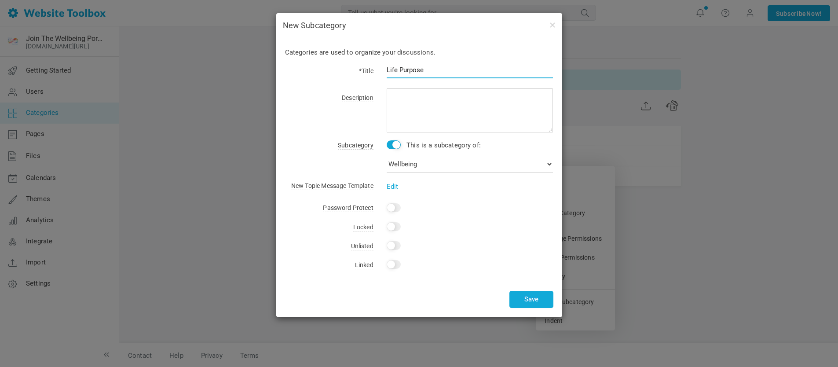
type input "Life Purpose"
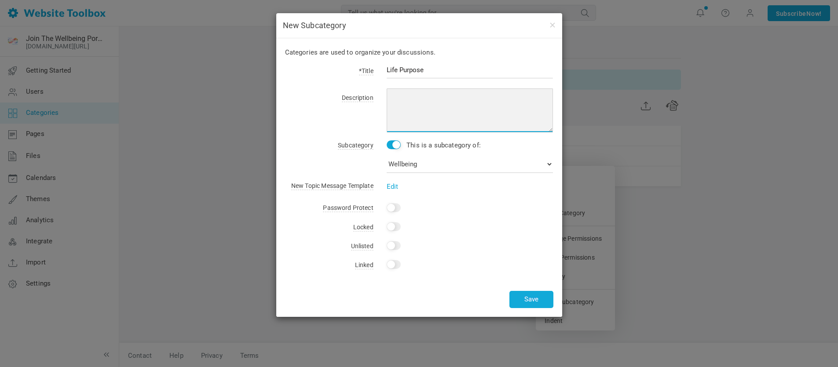
click at [401, 97] on textarea at bounding box center [469, 110] width 167 height 44
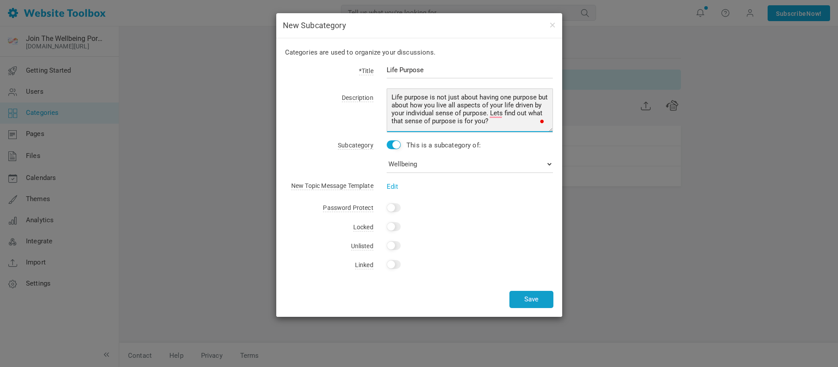
type textarea "Life purpose is not just about having one purpose but about how you live all as…"
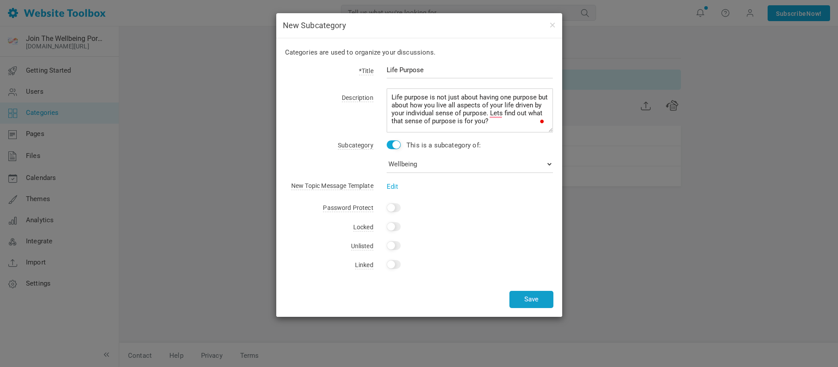
click at [536, 297] on button "Save" at bounding box center [531, 299] width 44 height 17
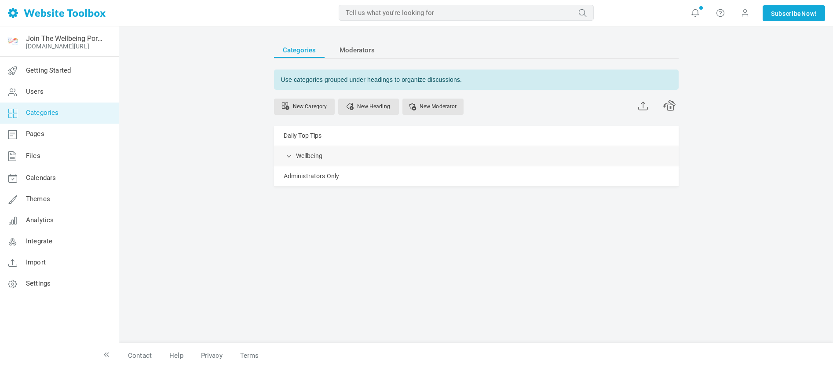
click at [0, 0] on link "Manage" at bounding box center [0, 0] width 0 height 0
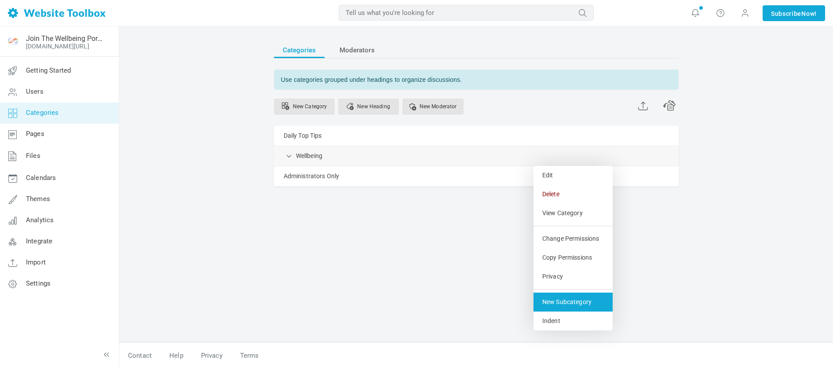
click at [568, 302] on link "New Subcategory" at bounding box center [572, 301] width 79 height 19
select select "989085"
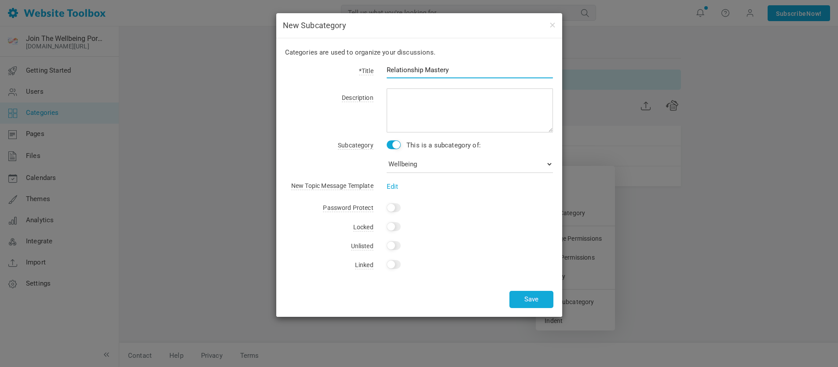
type input "Relationship Mastery"
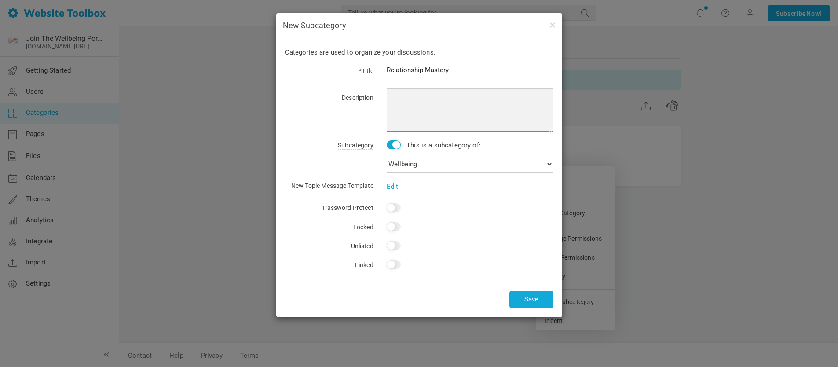
click at [399, 98] on textarea at bounding box center [469, 110] width 167 height 44
click at [447, 113] on textarea "The stronger and more connected you are within your relationships, the better y…" at bounding box center [469, 110] width 167 height 44
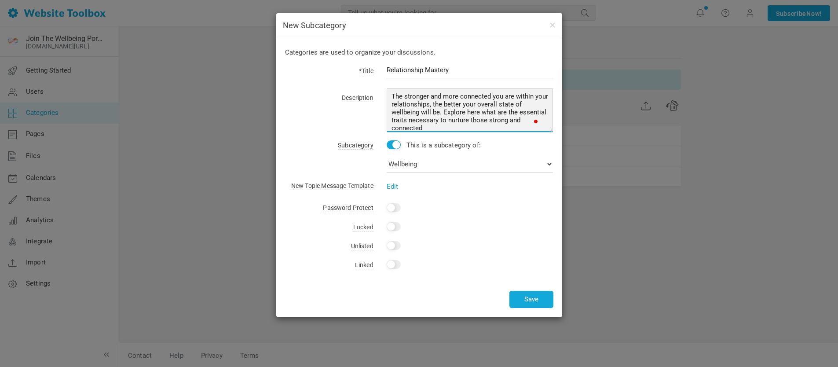
scroll to position [1, 0]
drag, startPoint x: 483, startPoint y: 128, endPoint x: 494, endPoint y: 109, distance: 22.6
click at [483, 128] on textarea "The stronger and more connected you are within your relationships, the better y…" at bounding box center [469, 110] width 167 height 44
type textarea "The stronger and more connected you are within your relationships, the better y…"
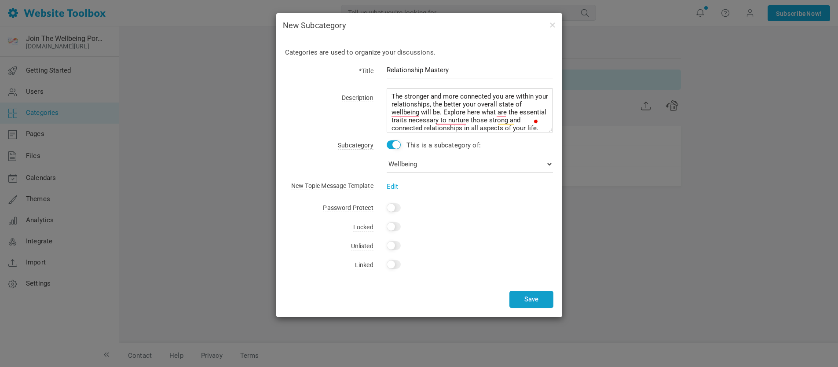
click at [539, 299] on button "Save" at bounding box center [531, 299] width 44 height 17
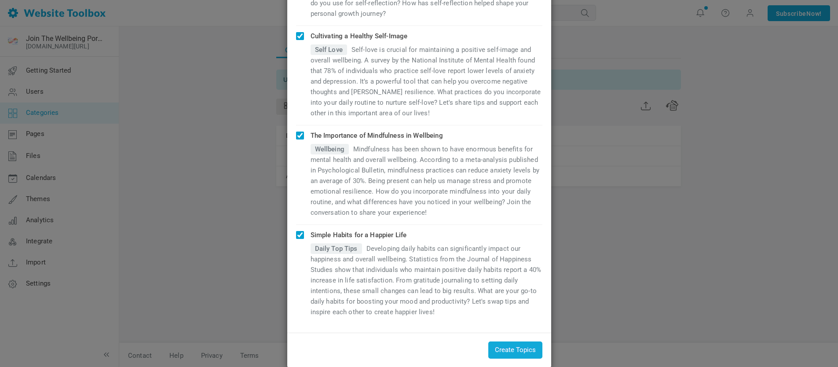
scroll to position [258, 0]
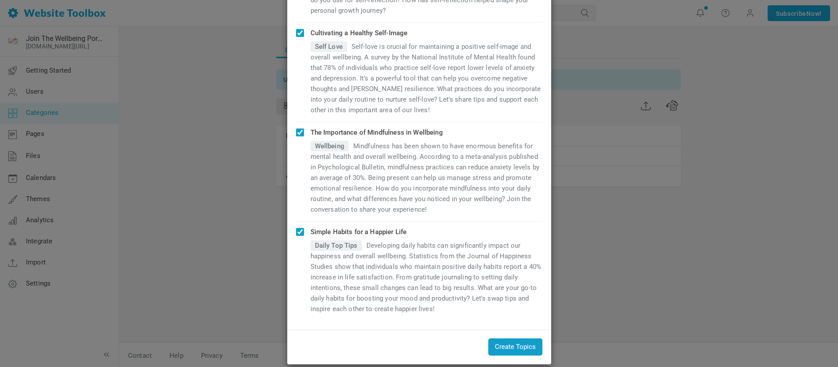
click at [520, 338] on button "Create Topics" at bounding box center [515, 346] width 54 height 17
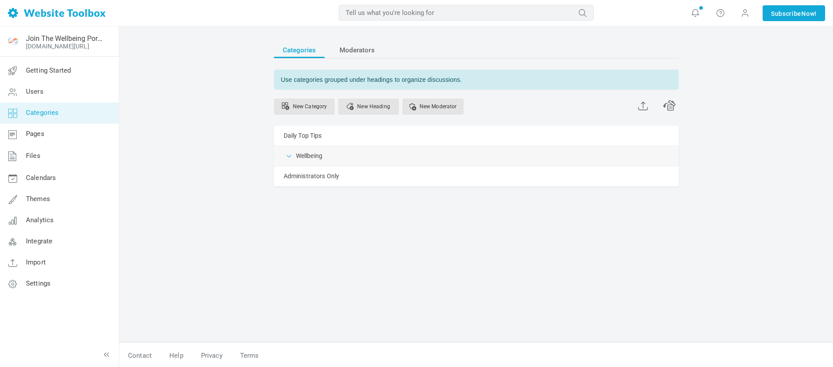
click at [291, 155] on span at bounding box center [289, 155] width 9 height 9
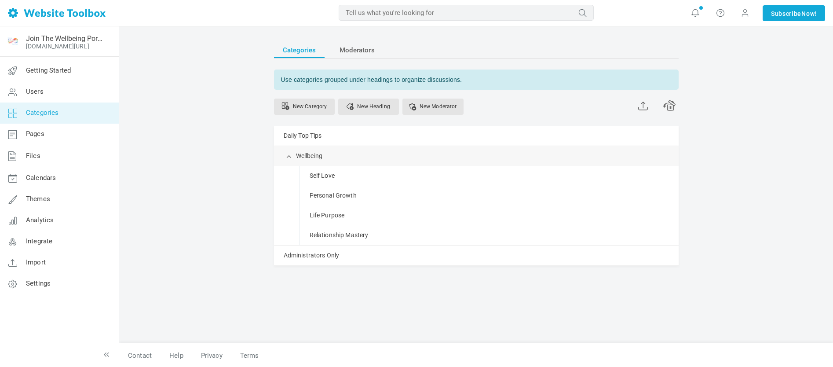
click at [0, 0] on span at bounding box center [0, 0] width 0 height 0
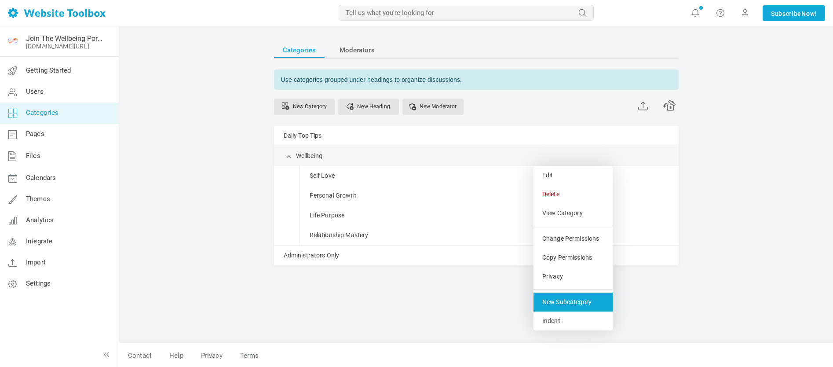
click at [569, 299] on link "New Subcategory" at bounding box center [572, 301] width 79 height 19
select select "989085"
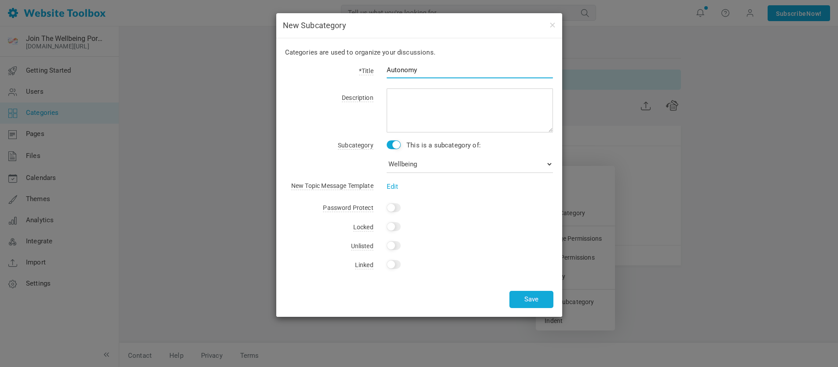
type input "Autonomy"
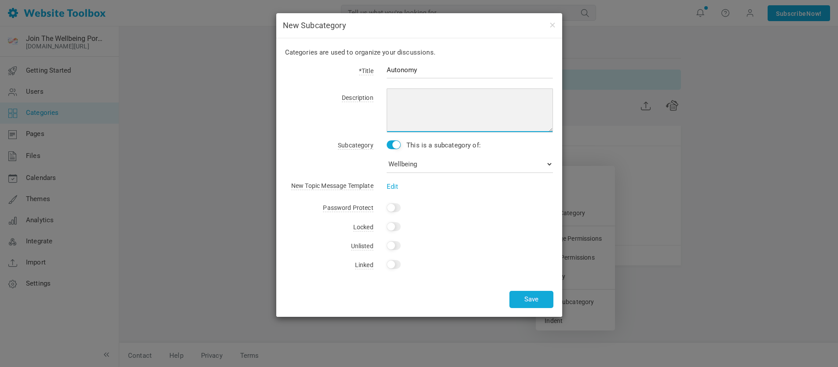
click at [394, 97] on textarea at bounding box center [469, 110] width 167 height 44
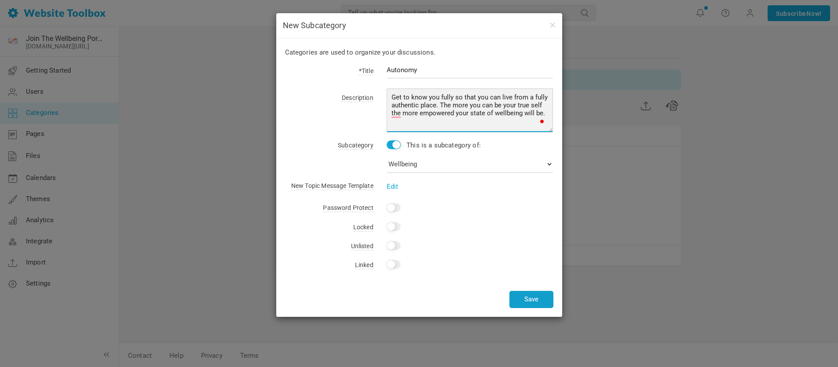
type textarea "Get to know you fully so that you can live from a fully authentic place. The mo…"
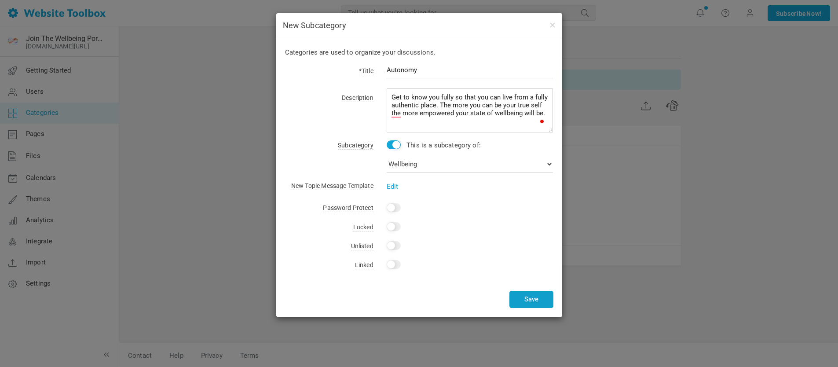
click at [534, 297] on button "Save" at bounding box center [531, 299] width 44 height 17
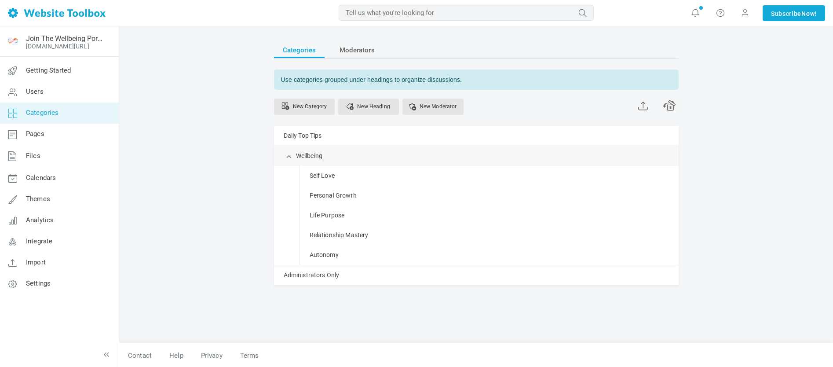
click at [0, 0] on link "Manage" at bounding box center [0, 0] width 0 height 0
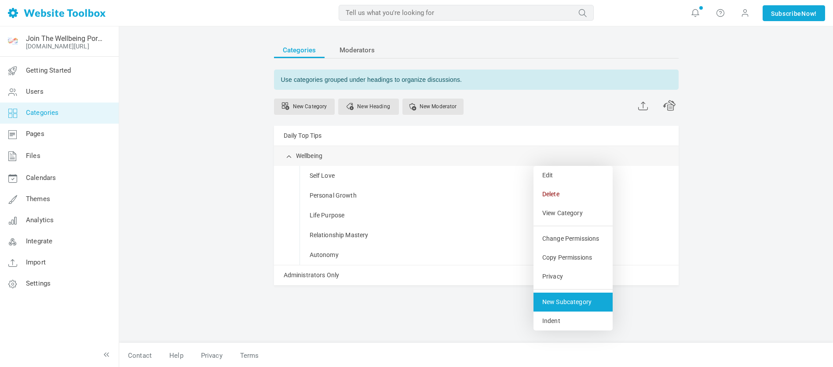
click at [573, 302] on link "New Subcategory" at bounding box center [572, 301] width 79 height 19
select select "989085"
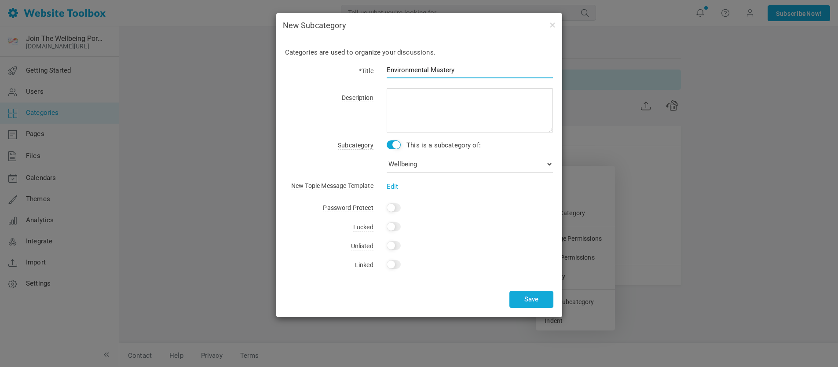
type input "Environmental Mastery"
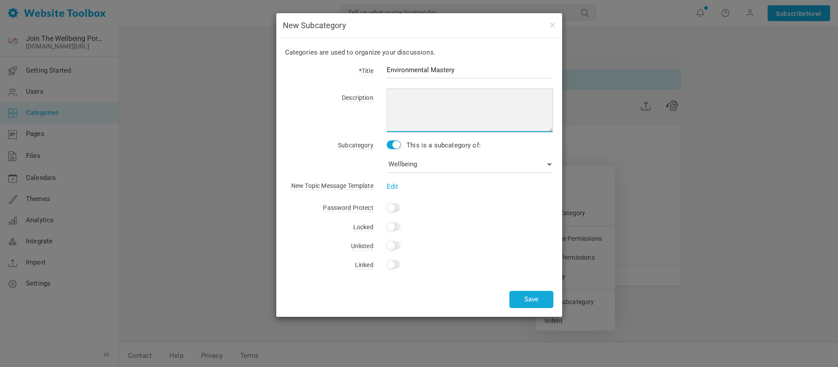
click at [392, 96] on textarea at bounding box center [469, 110] width 167 height 44
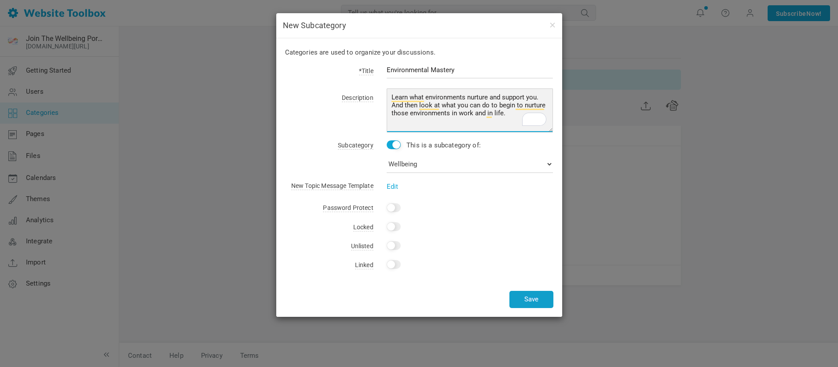
type textarea "Learn what environments nurture and support you. And then look at what you can …"
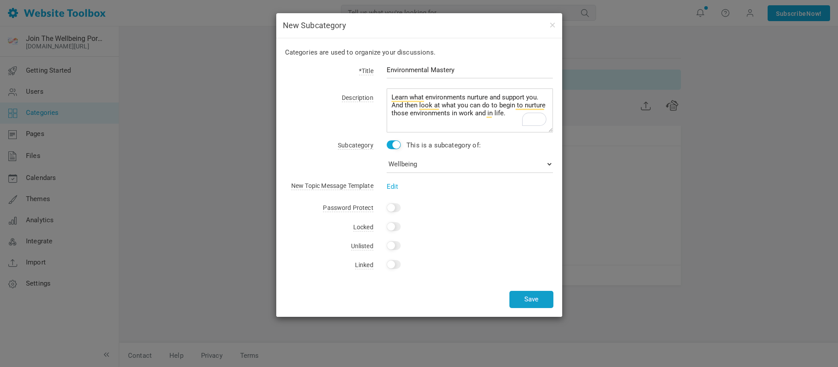
click at [534, 298] on button "Save" at bounding box center [531, 299] width 44 height 17
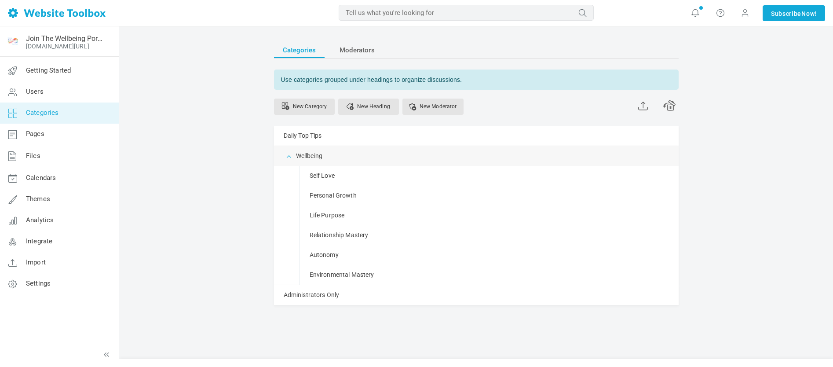
click at [288, 155] on span at bounding box center [289, 155] width 9 height 9
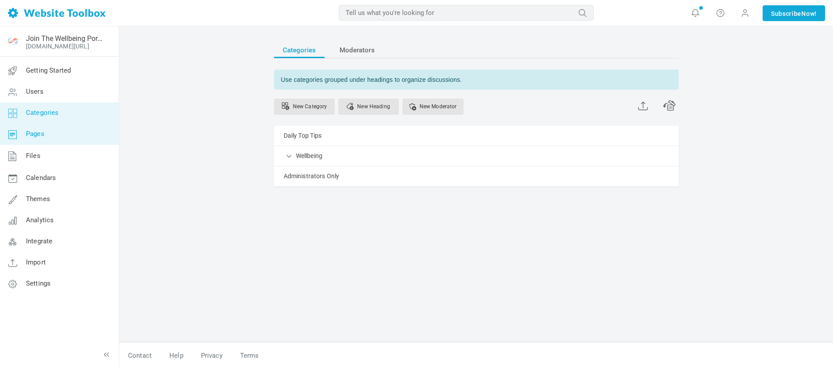
click at [32, 132] on span "Pages" at bounding box center [35, 134] width 18 height 8
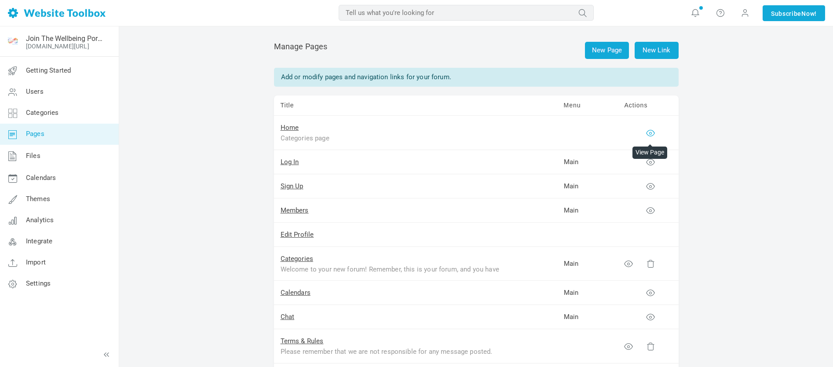
click at [653, 131] on icon at bounding box center [650, 132] width 9 height 9
click at [649, 161] on icon at bounding box center [650, 161] width 9 height 9
click at [651, 186] on icon at bounding box center [650, 186] width 9 height 9
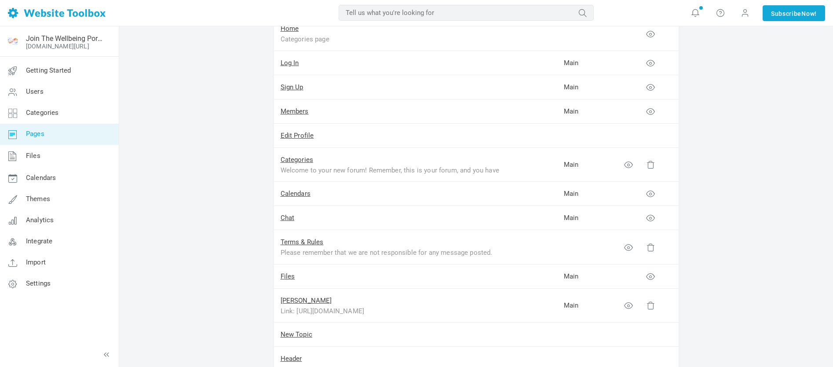
scroll to position [102, 0]
click at [653, 215] on icon at bounding box center [650, 215] width 9 height 9
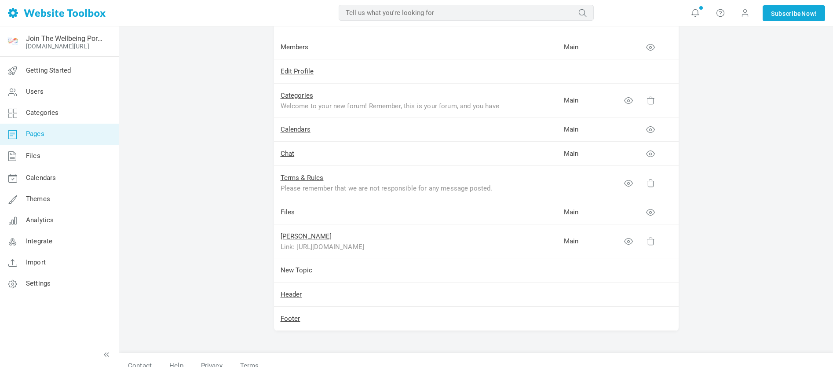
scroll to position [174, 0]
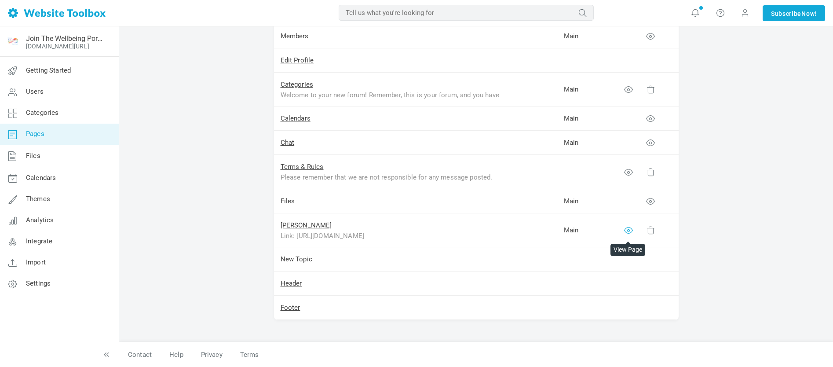
click at [627, 230] on icon at bounding box center [628, 230] width 9 height 9
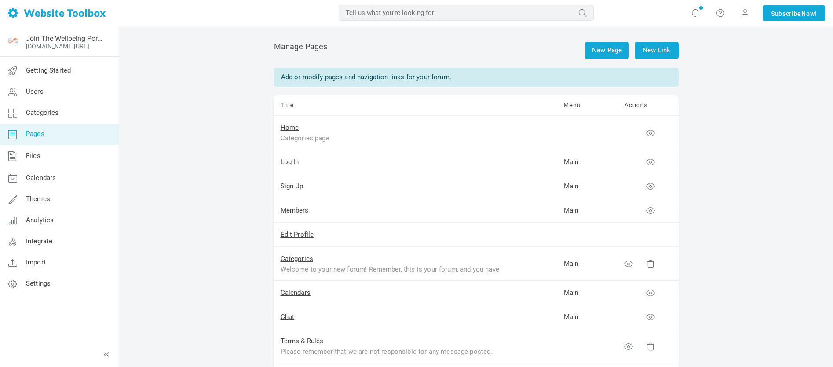
scroll to position [174, 0]
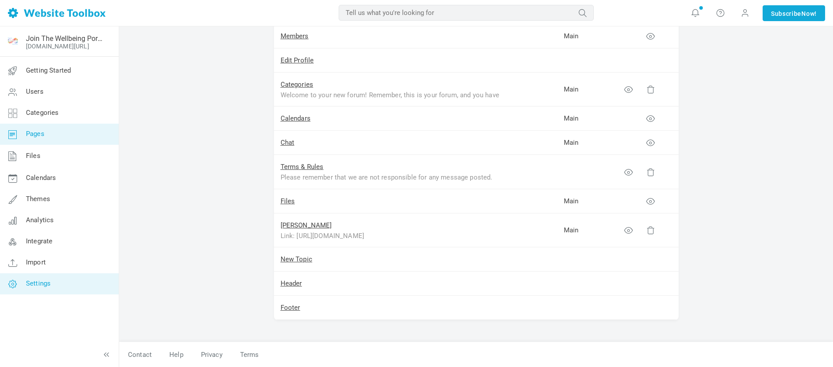
click at [34, 281] on span "Settings" at bounding box center [38, 283] width 25 height 8
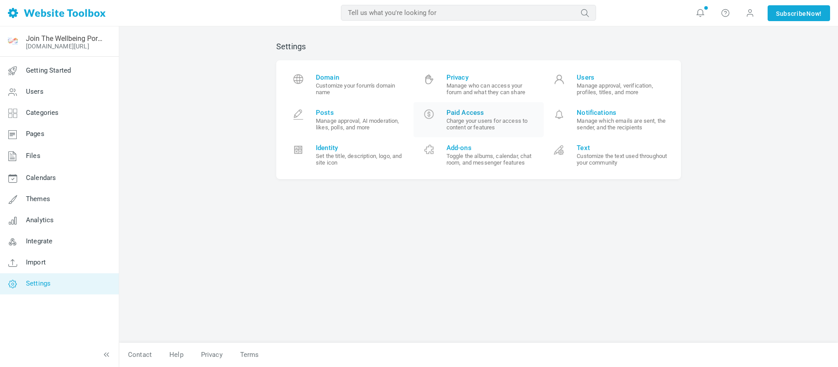
click at [474, 115] on span "Paid Access" at bounding box center [491, 113] width 91 height 8
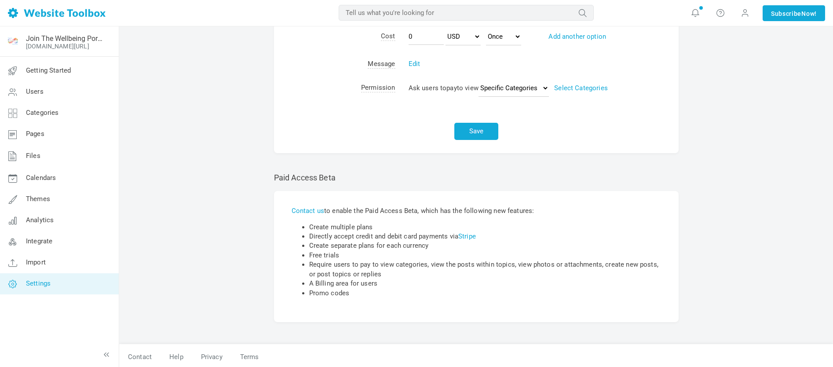
scroll to position [175, 0]
